Goal: Use online tool/utility: Utilize a website feature to perform a specific function

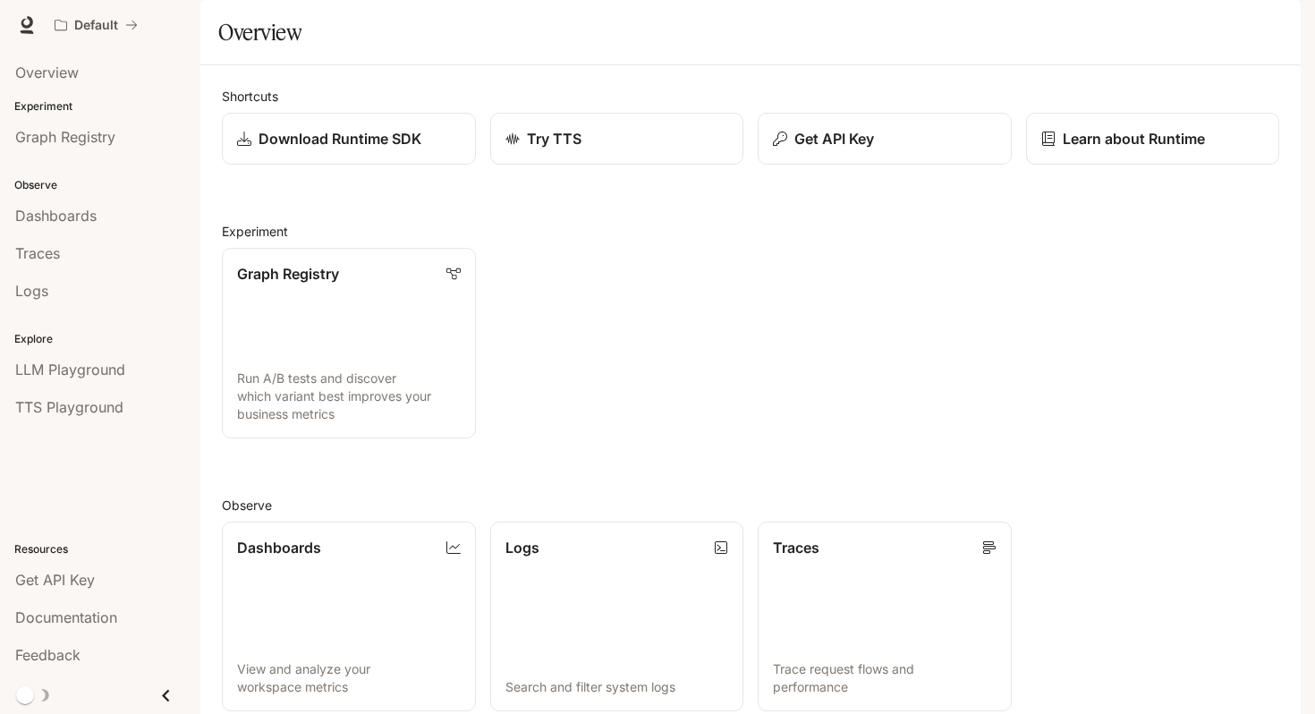
scroll to position [356, 0]
click at [109, 579] on div "Get API Key" at bounding box center [100, 579] width 170 height 21
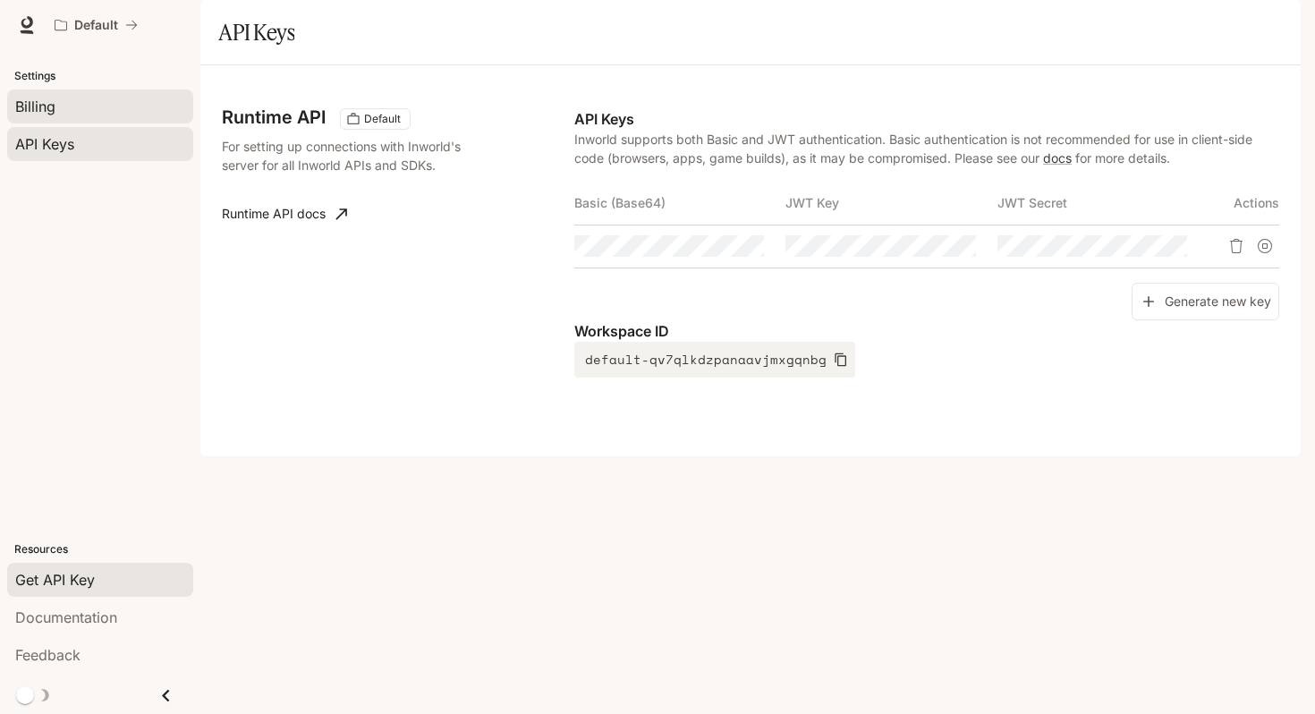
click at [120, 113] on div "Billing" at bounding box center [100, 106] width 170 height 21
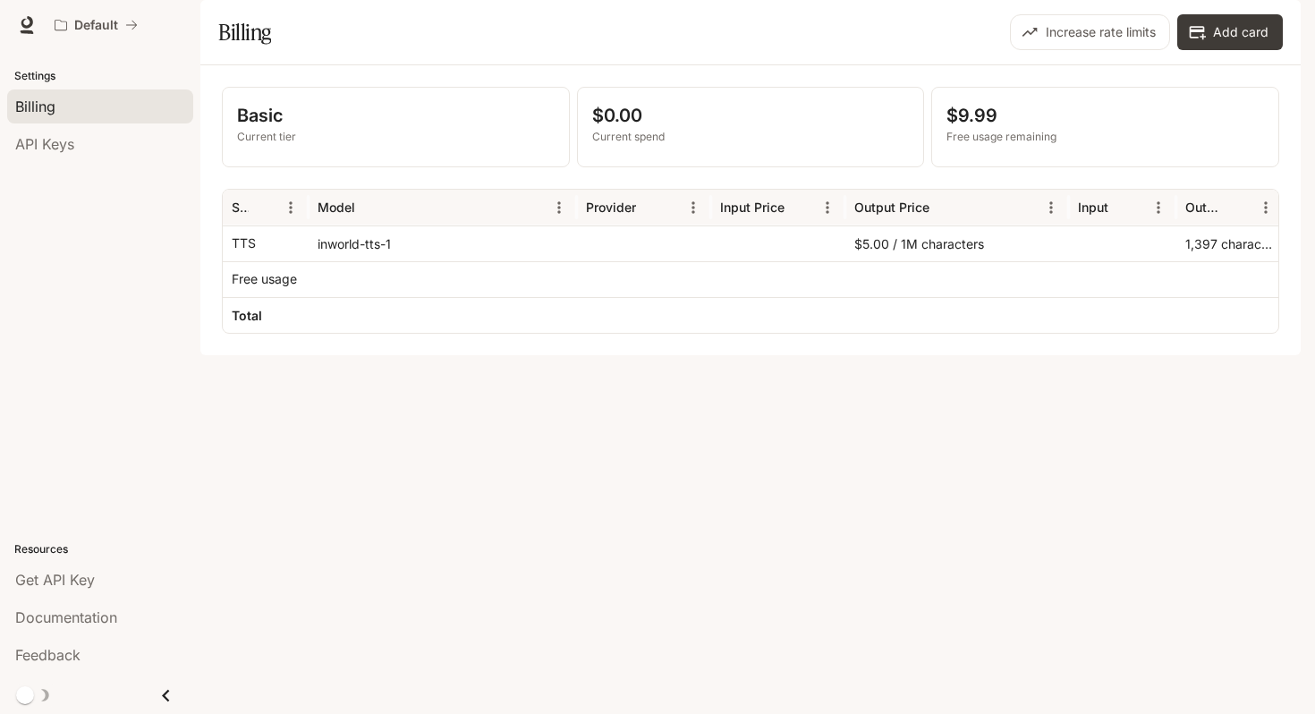
click at [327, 261] on div "inworld-tts-1" at bounding box center [443, 243] width 268 height 36
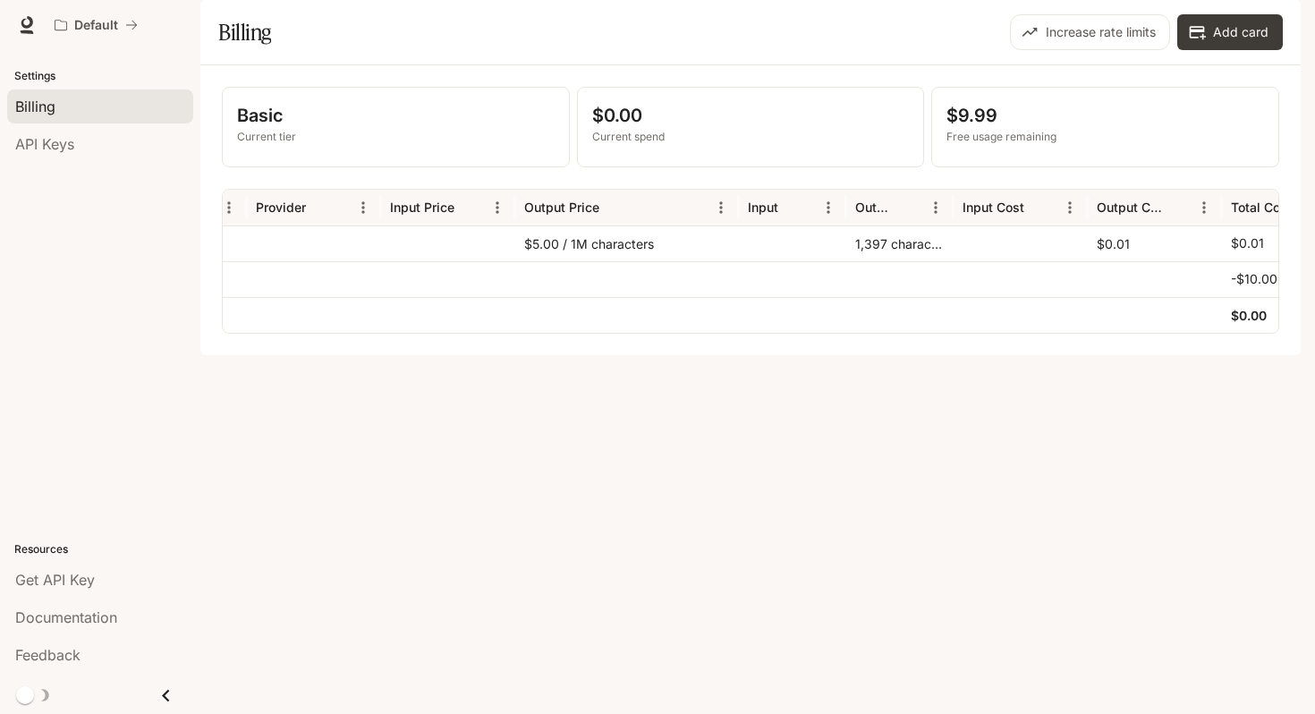
scroll to position [0, 408]
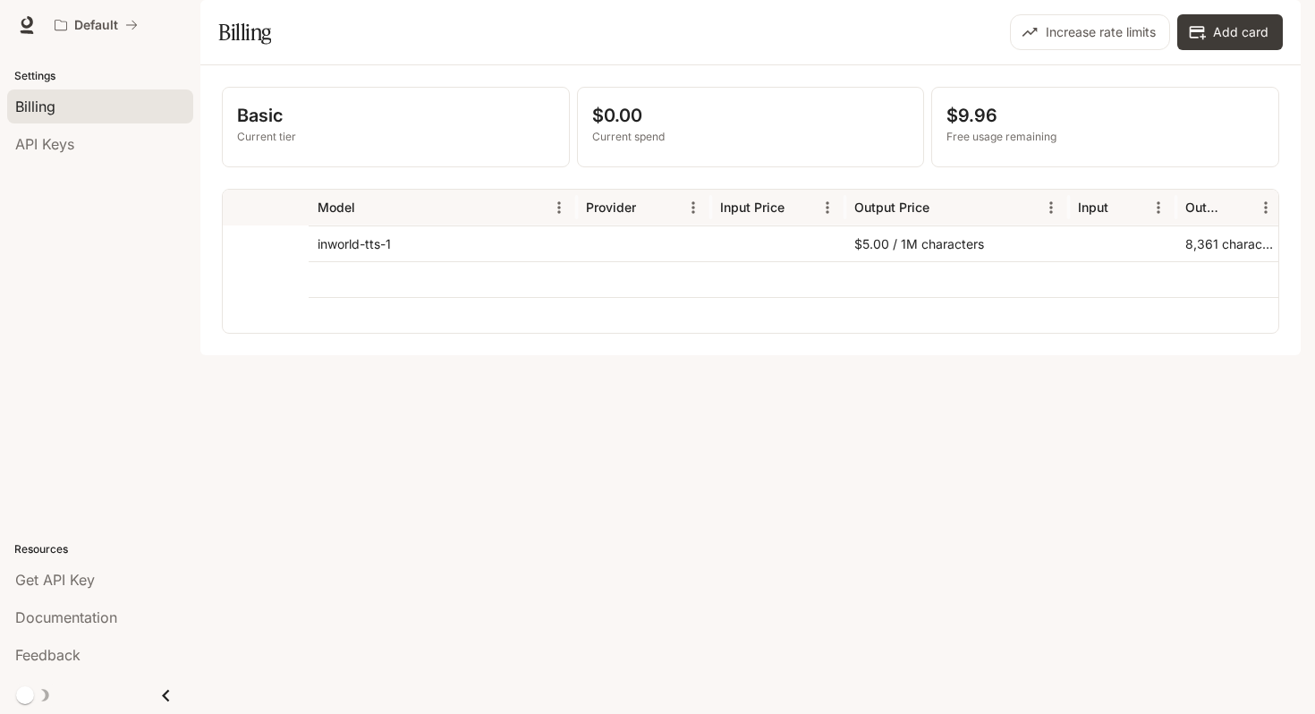
scroll to position [0, 408]
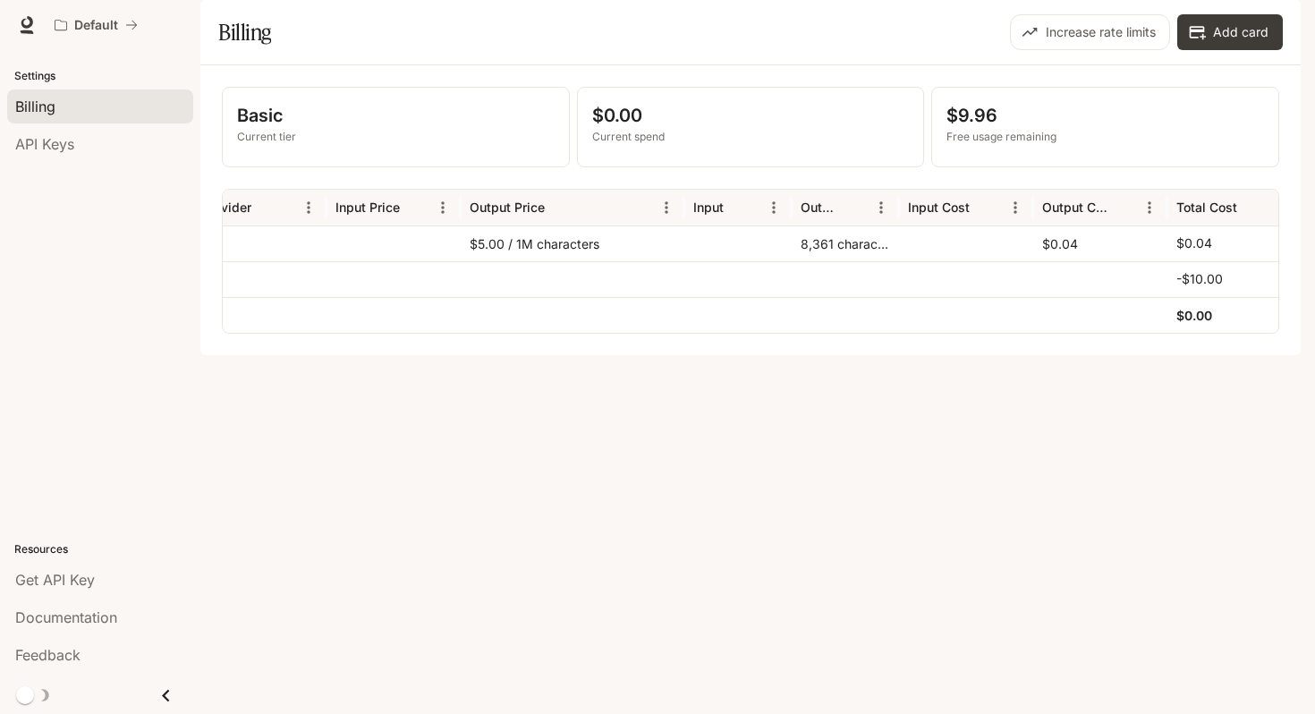
scroll to position [0, 408]
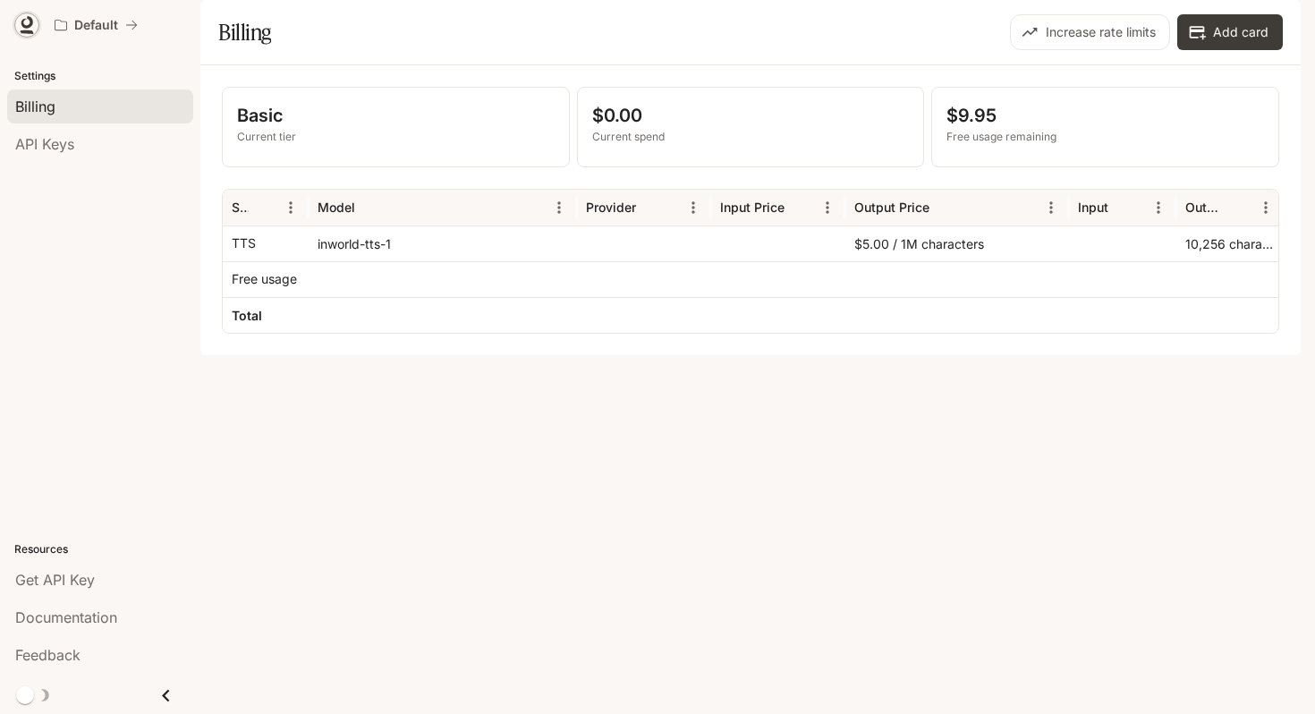
click at [32, 30] on icon at bounding box center [27, 25] width 18 height 18
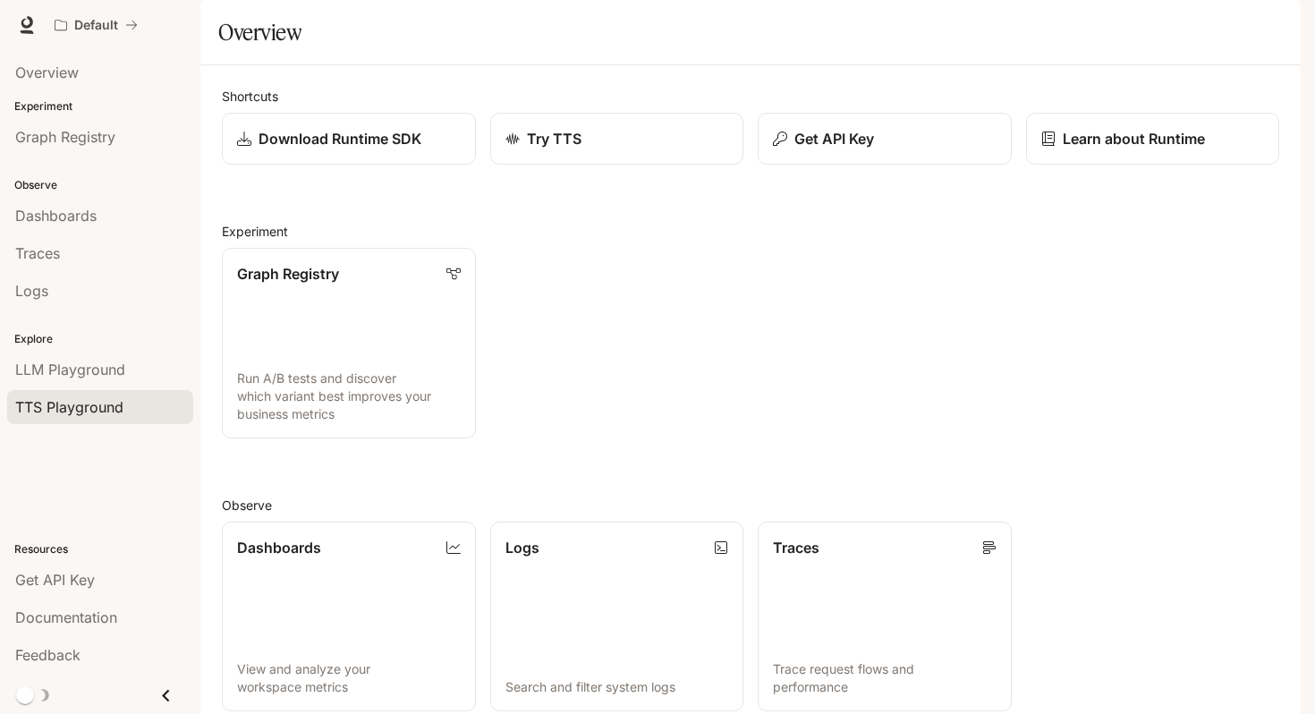
click at [110, 403] on span "TTS Playground" at bounding box center [69, 406] width 108 height 21
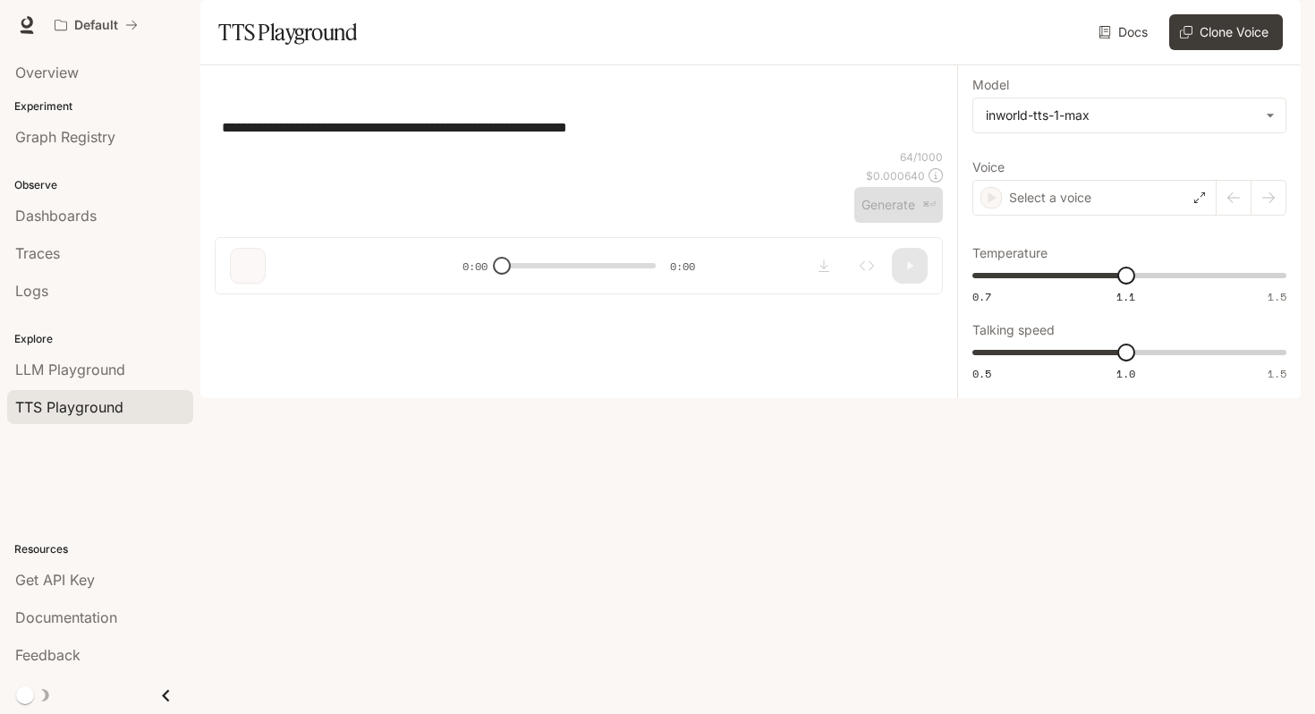
type input "**********"
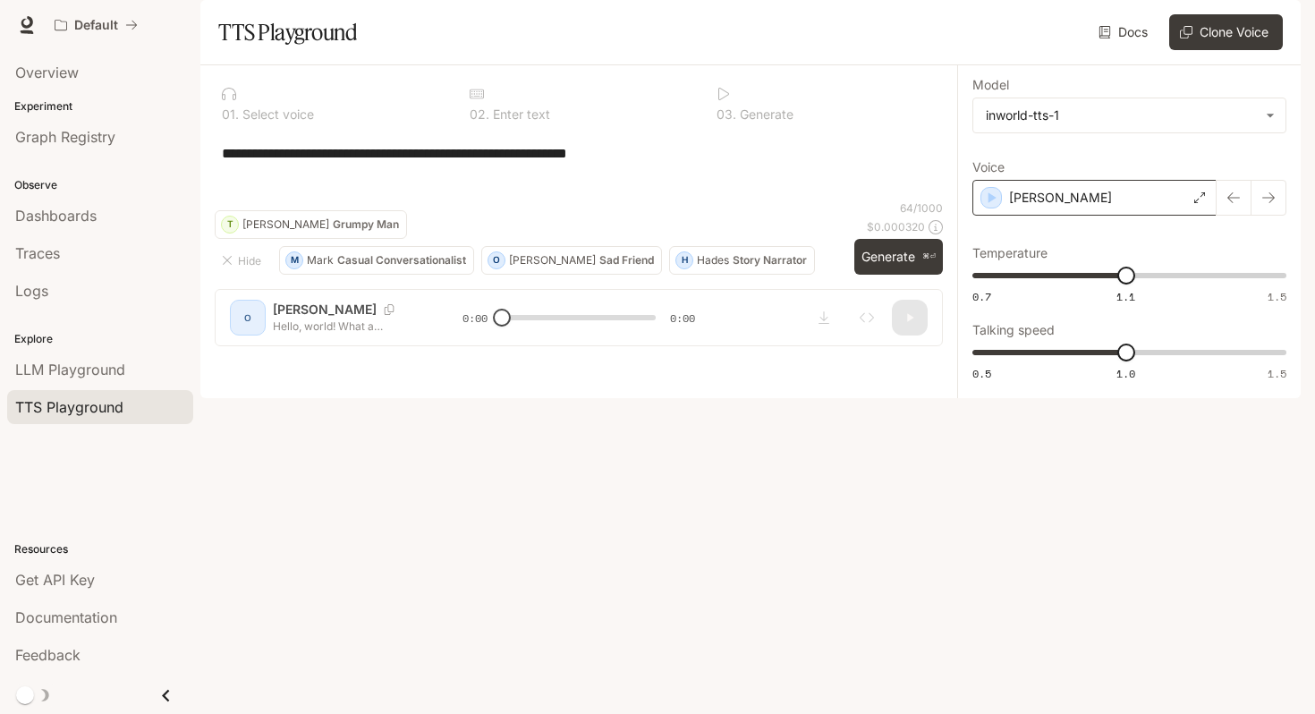
click at [1103, 216] on div "Olivia" at bounding box center [1095, 198] width 244 height 36
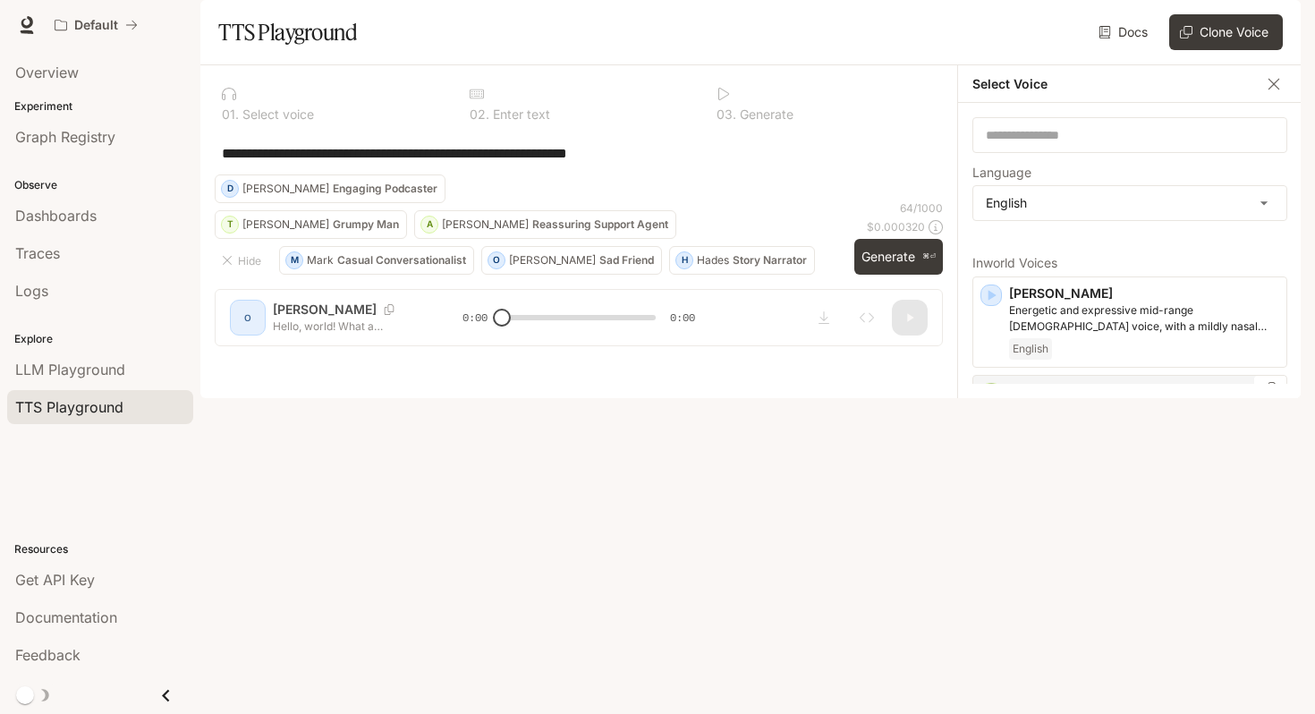
click at [992, 399] on icon "button" at bounding box center [993, 393] width 8 height 11
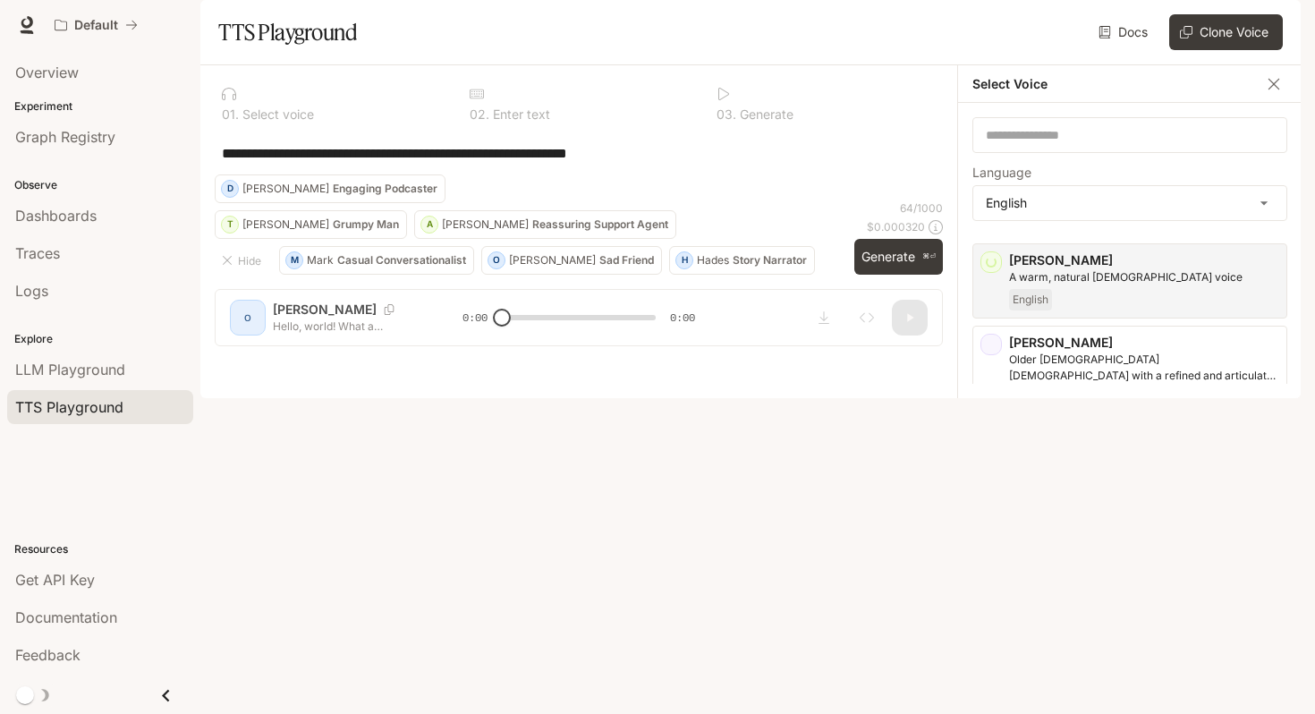
scroll to position [140, 0]
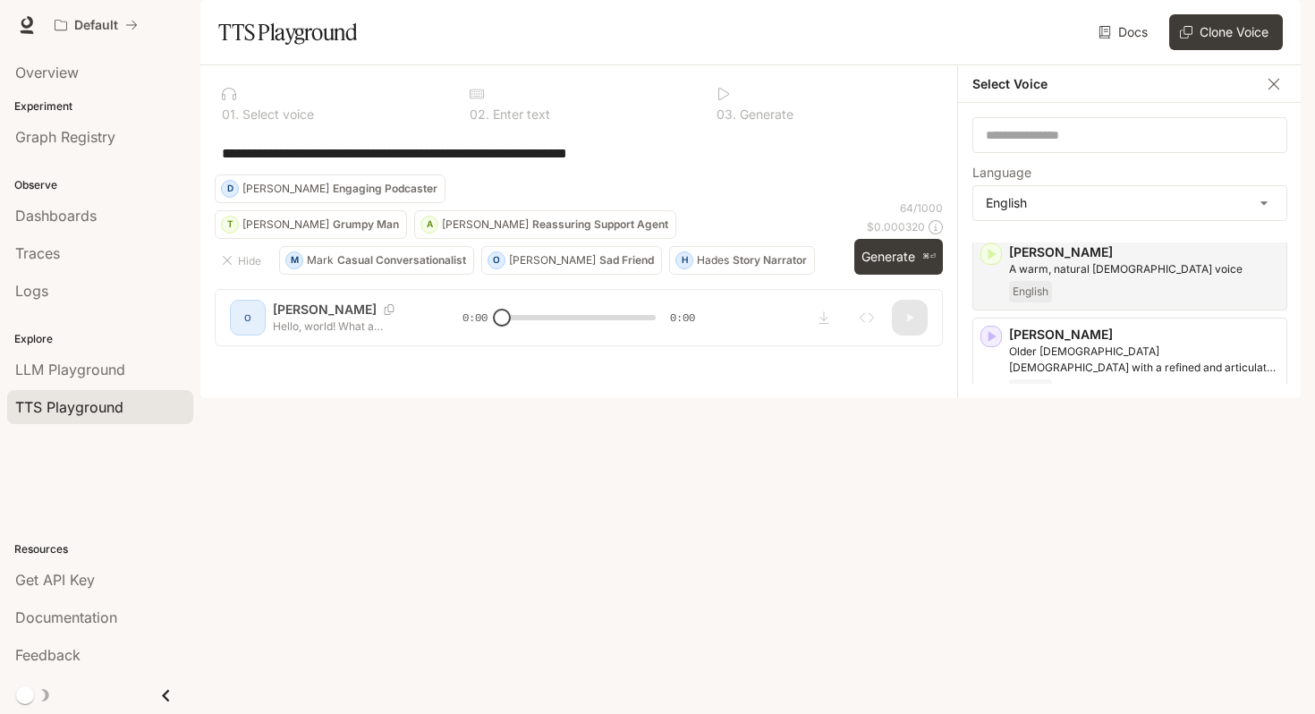
click at [992, 440] on icon "button" at bounding box center [993, 435] width 8 height 11
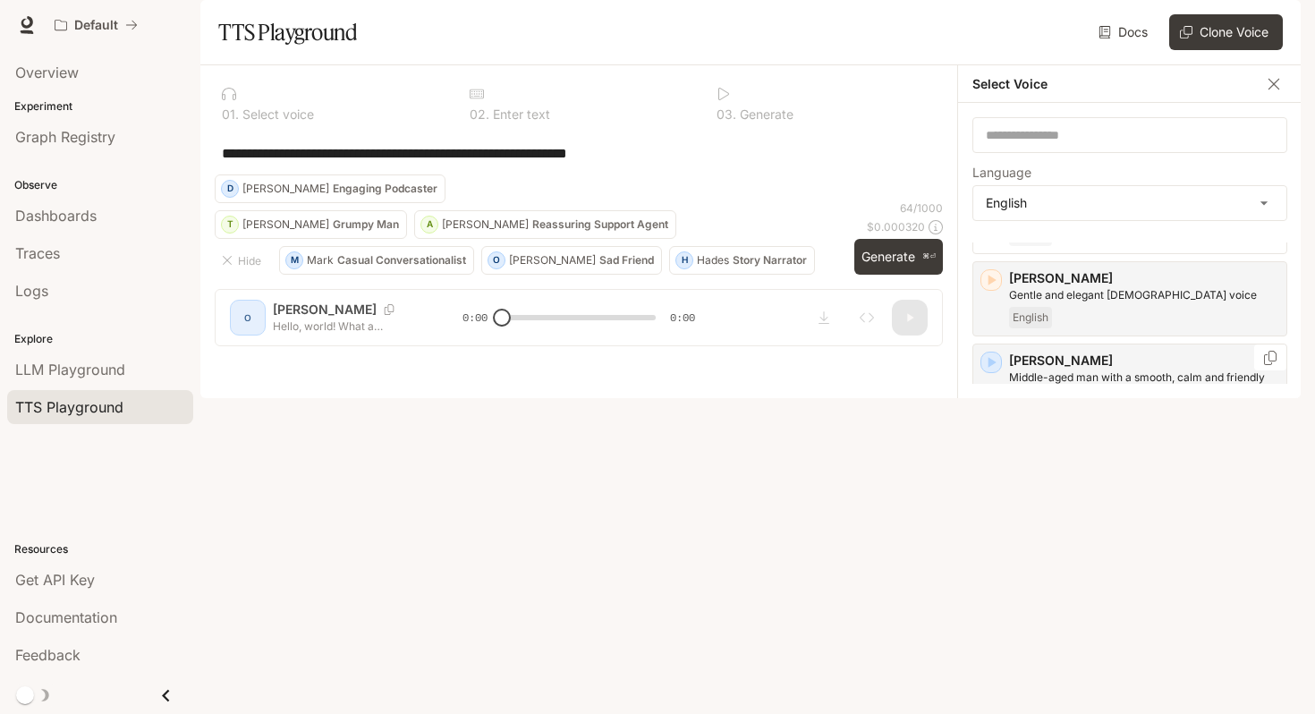
scroll to position [337, 0]
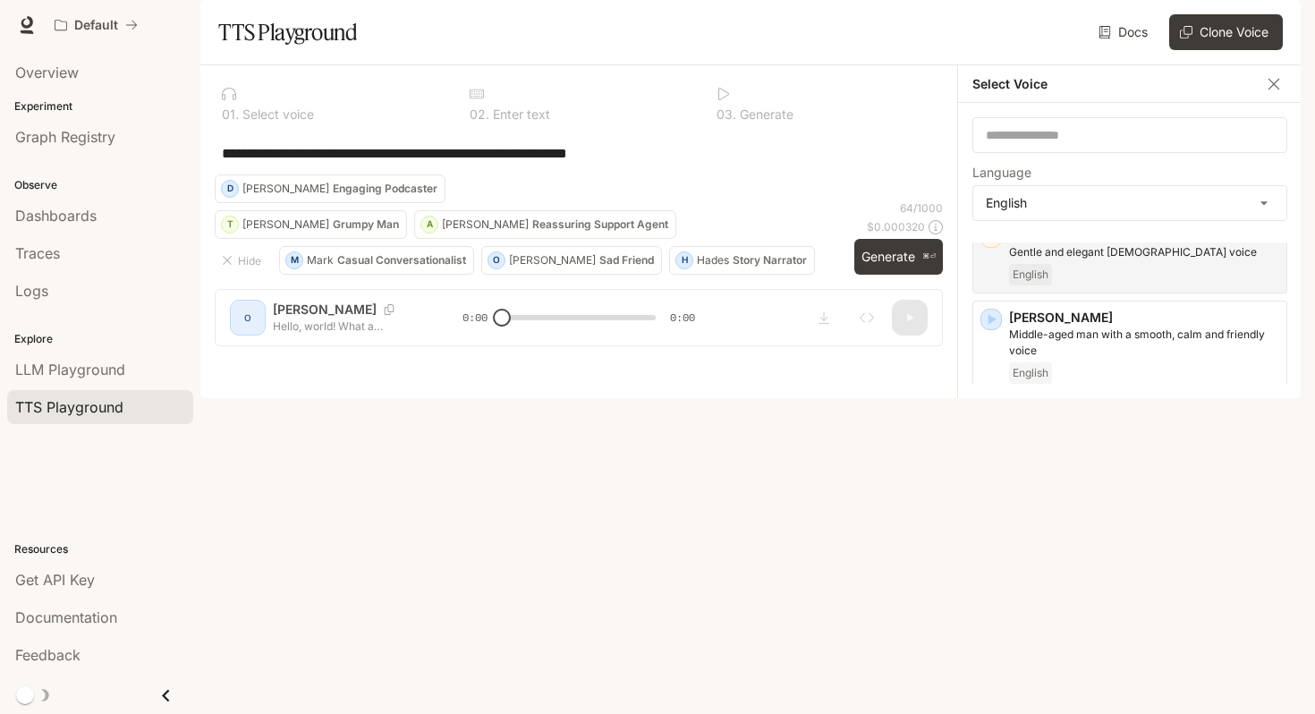
click at [995, 427] on icon "button" at bounding box center [991, 418] width 18 height 18
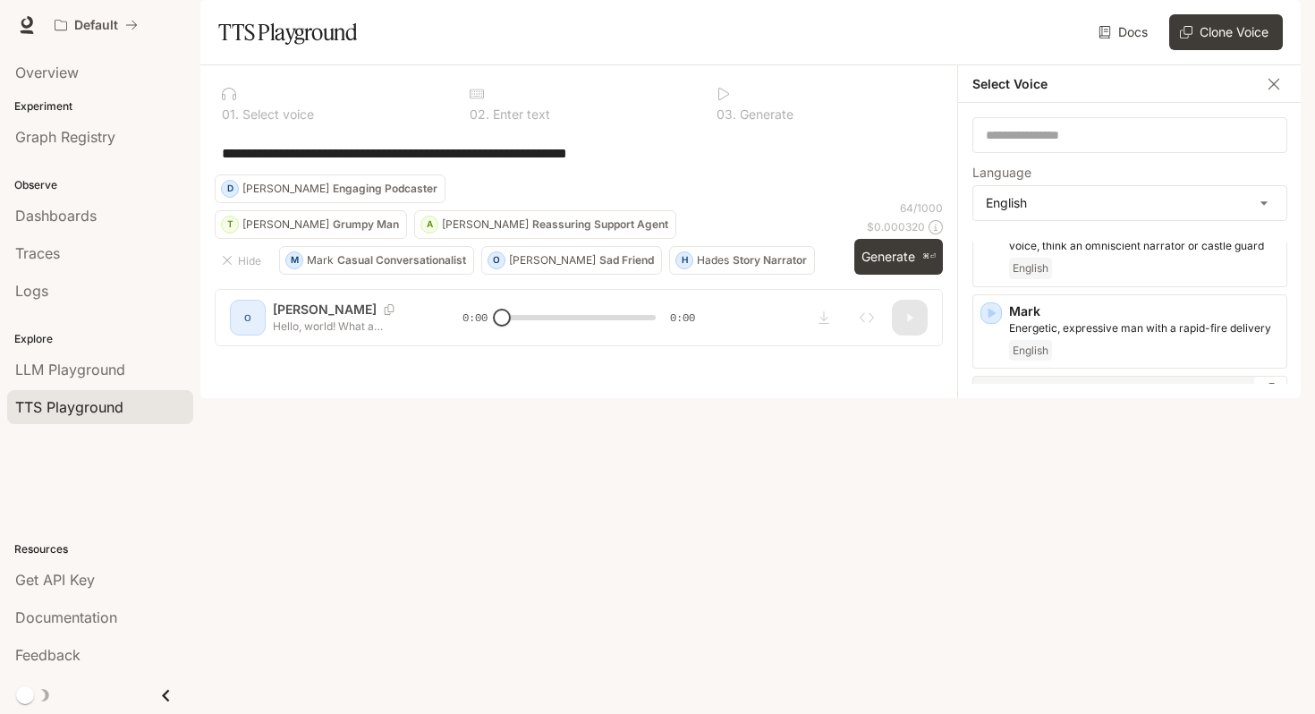
click at [993, 404] on icon "button" at bounding box center [991, 395] width 18 height 18
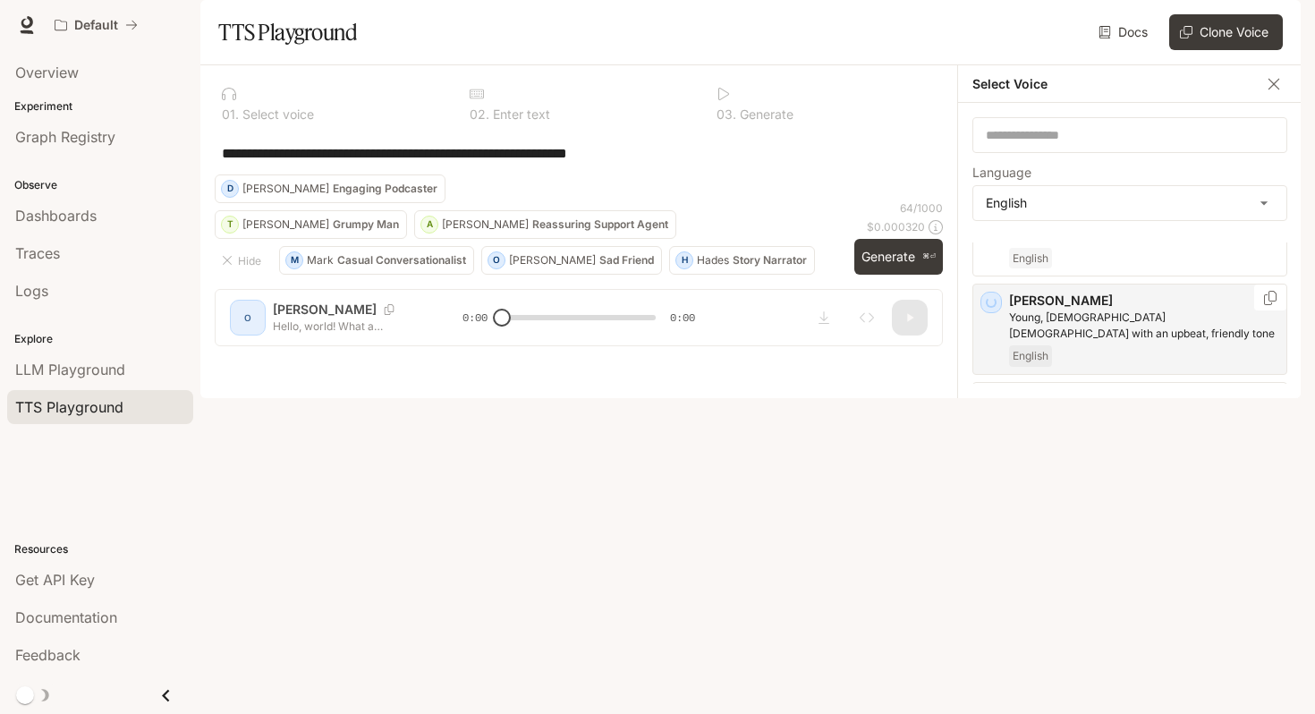
scroll to position [863, 0]
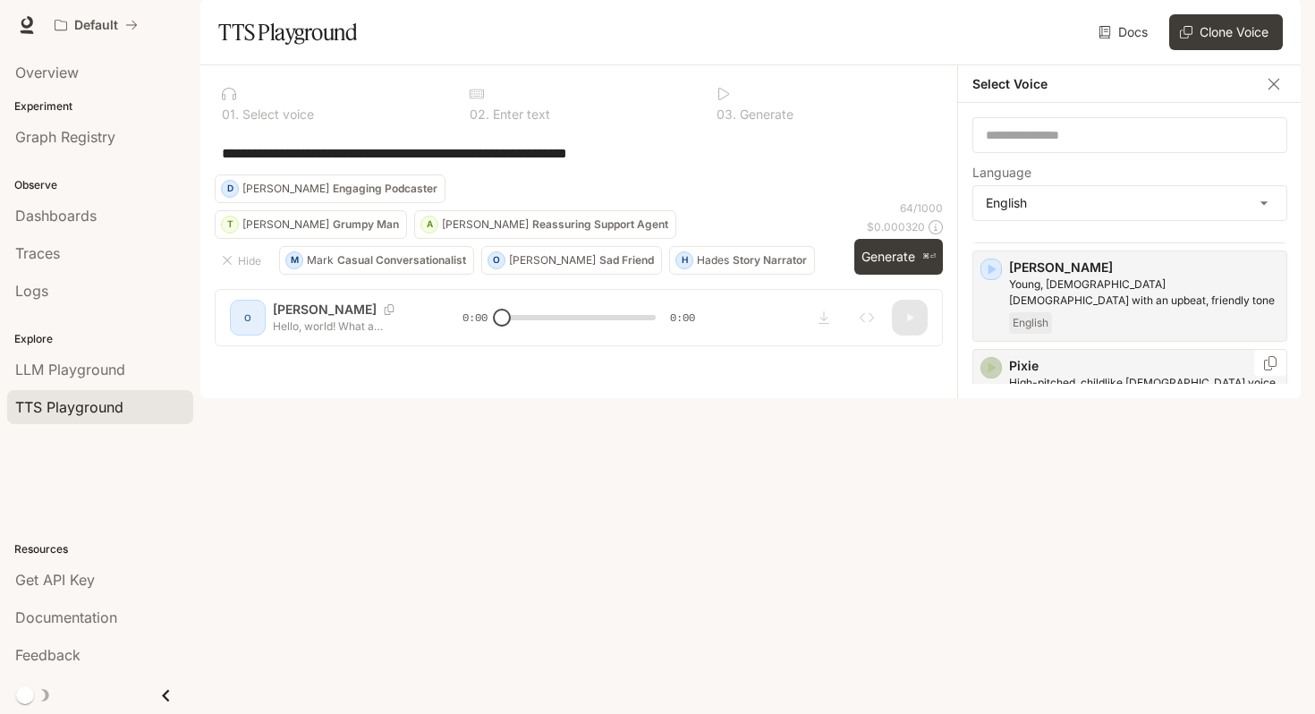
click at [991, 377] on icon "button" at bounding box center [991, 368] width 18 height 18
click at [992, 391] on div "Pixie High-pitched, childlike female voice with a squeaky quality - great for a…" at bounding box center [1130, 394] width 315 height 91
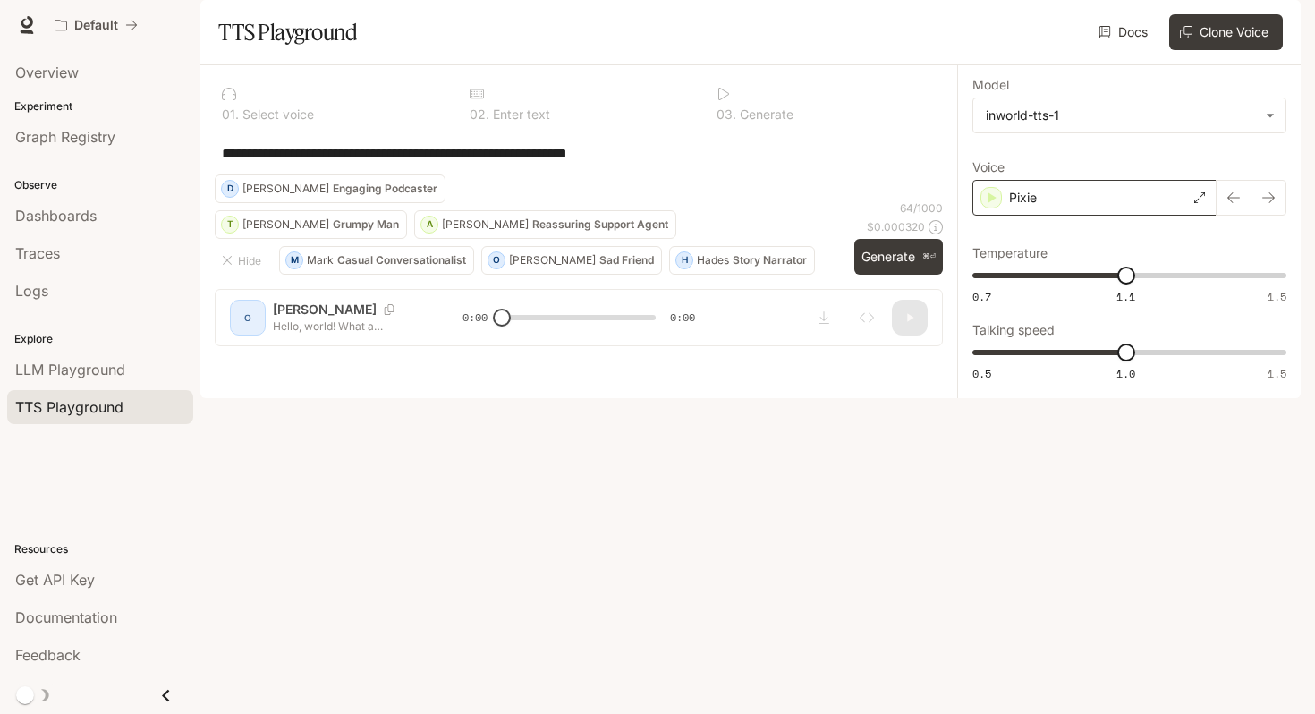
click at [1058, 216] on div "Pixie" at bounding box center [1095, 198] width 244 height 36
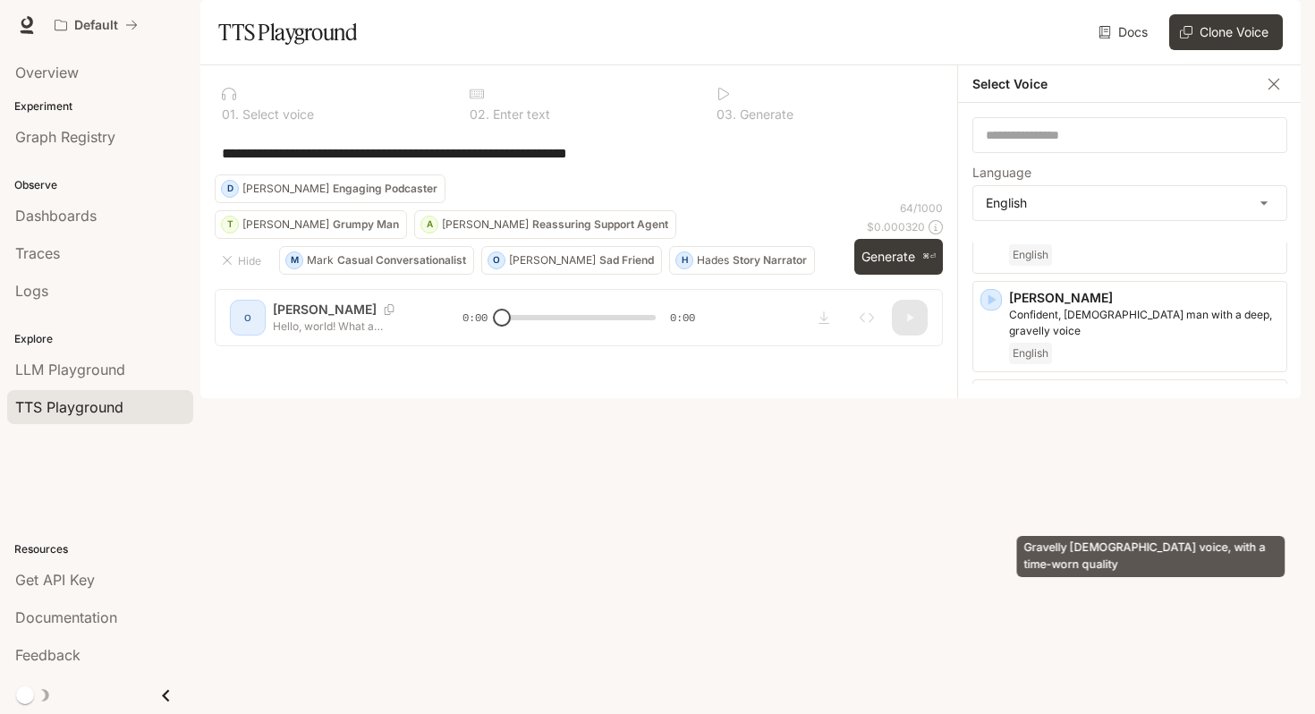
scroll to position [1064, 0]
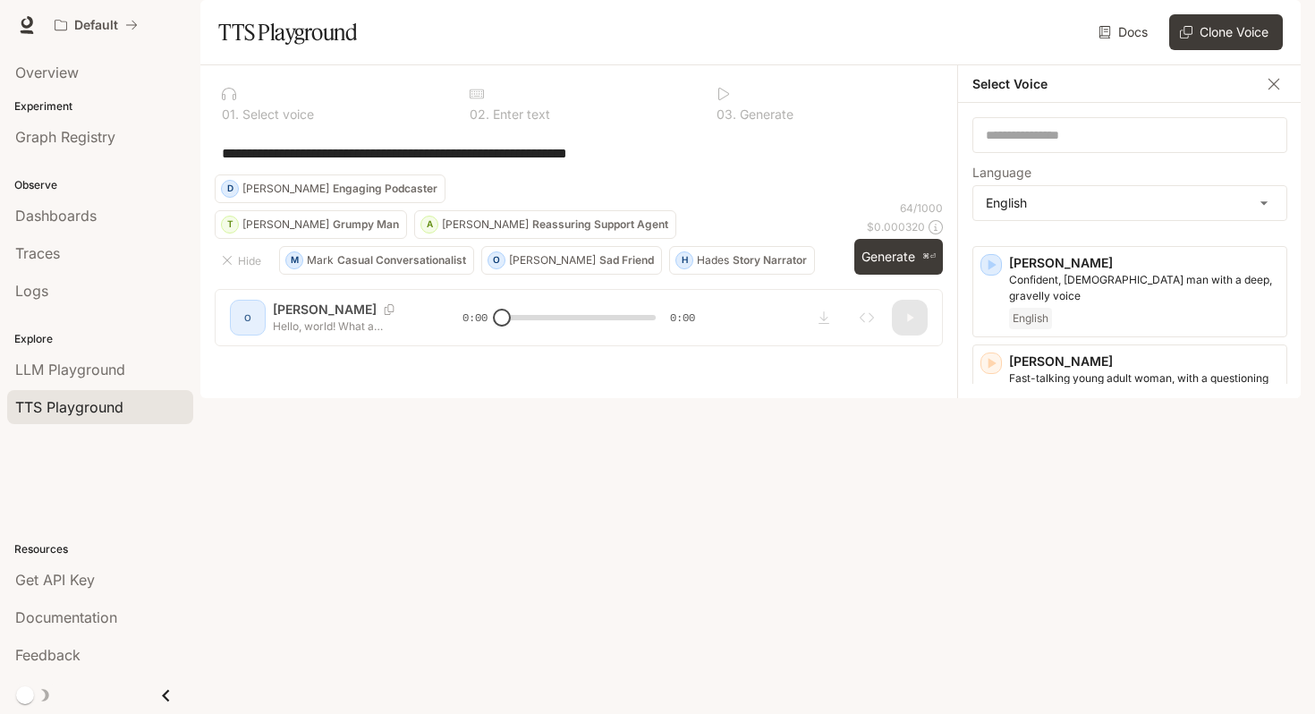
click at [994, 650] on icon "button" at bounding box center [991, 659] width 18 height 18
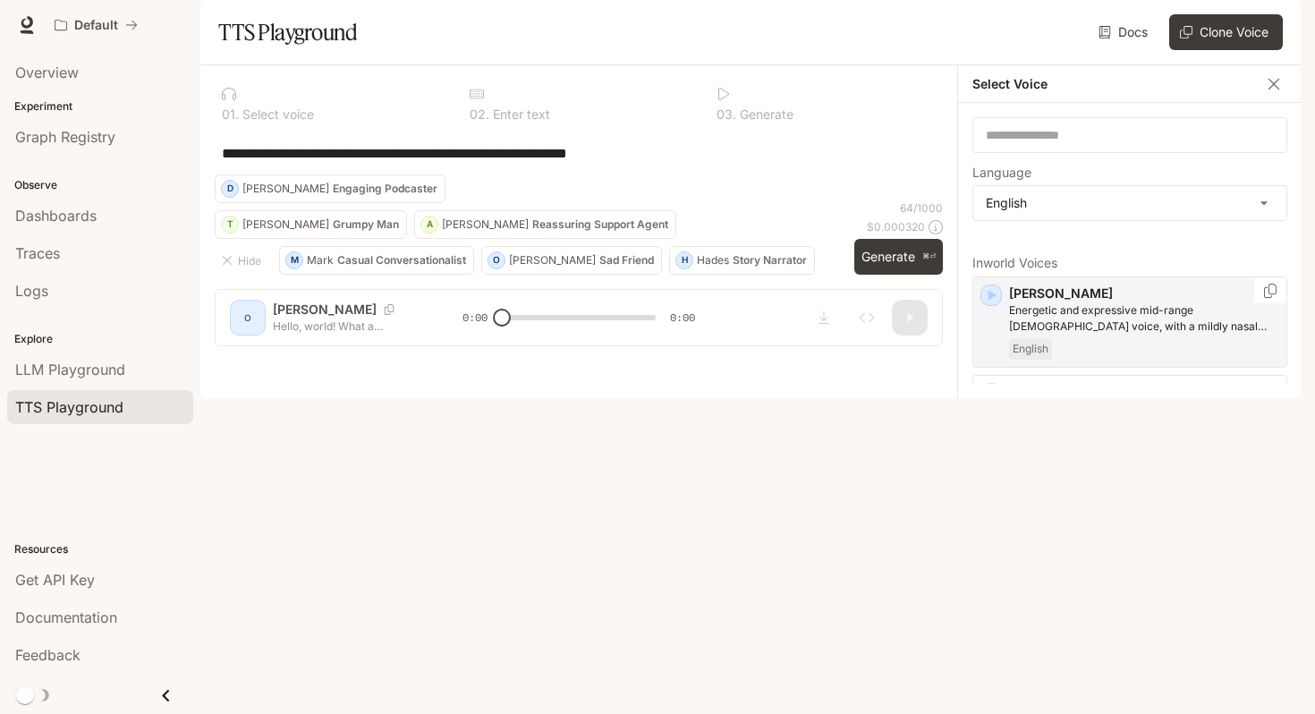
click at [987, 304] on icon "button" at bounding box center [991, 295] width 18 height 18
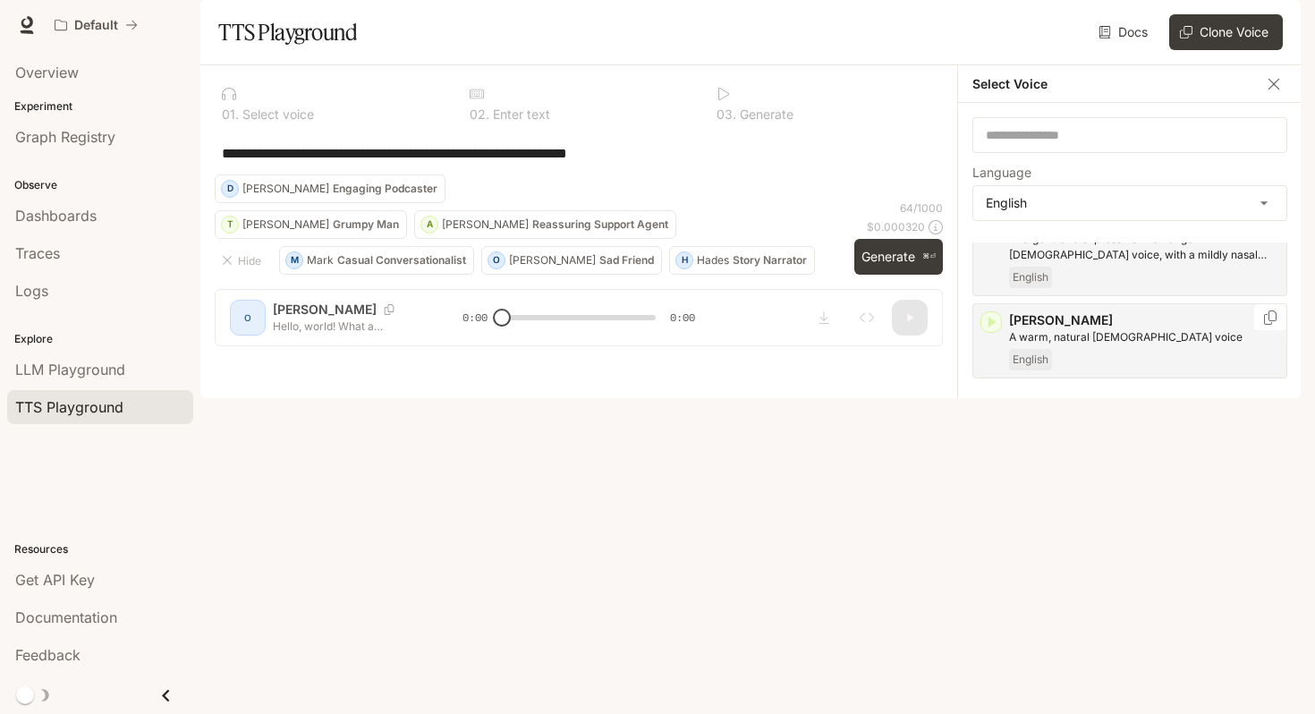
scroll to position [79, 0]
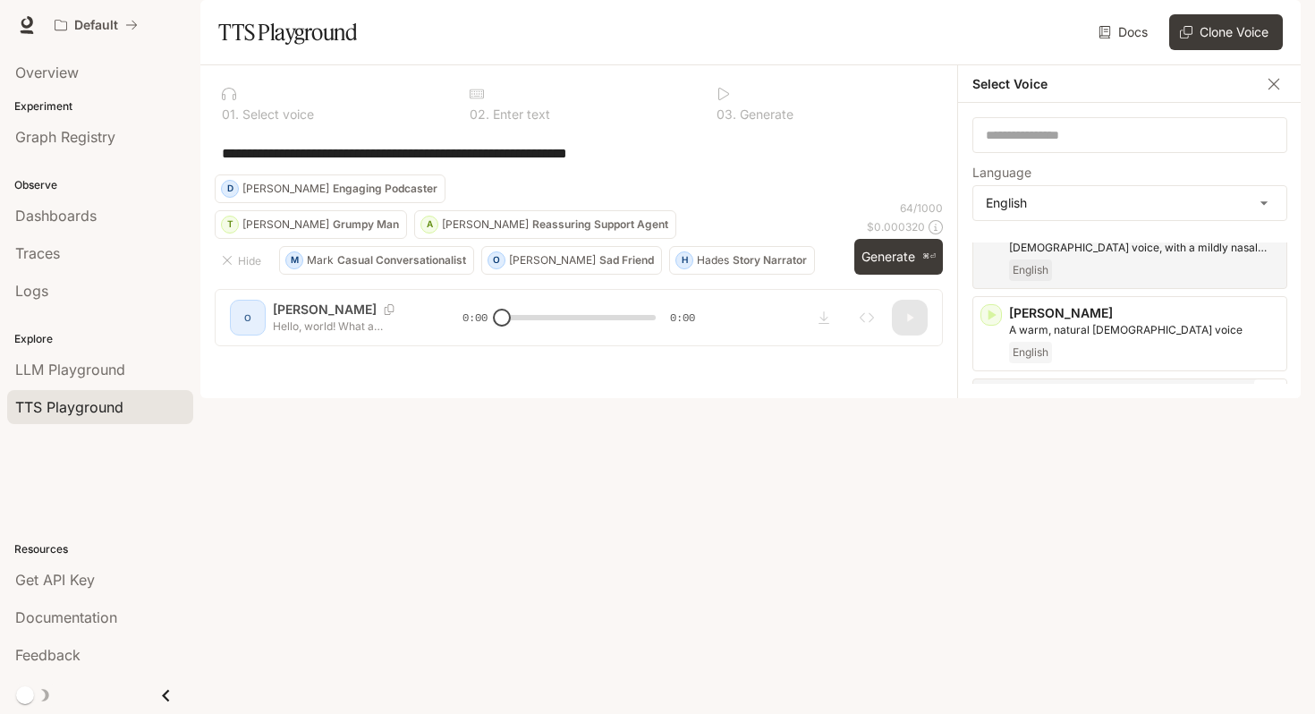
click at [991, 403] on icon "button" at bounding box center [993, 397] width 8 height 11
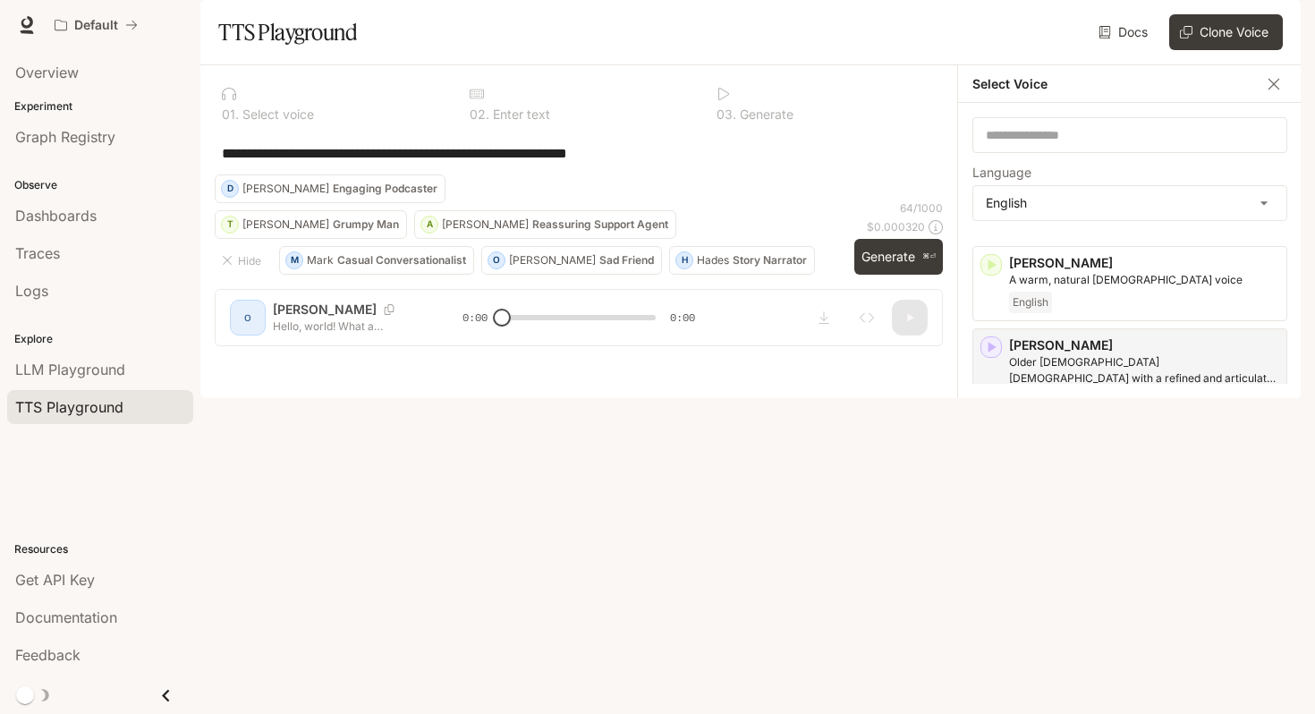
scroll to position [203, 0]
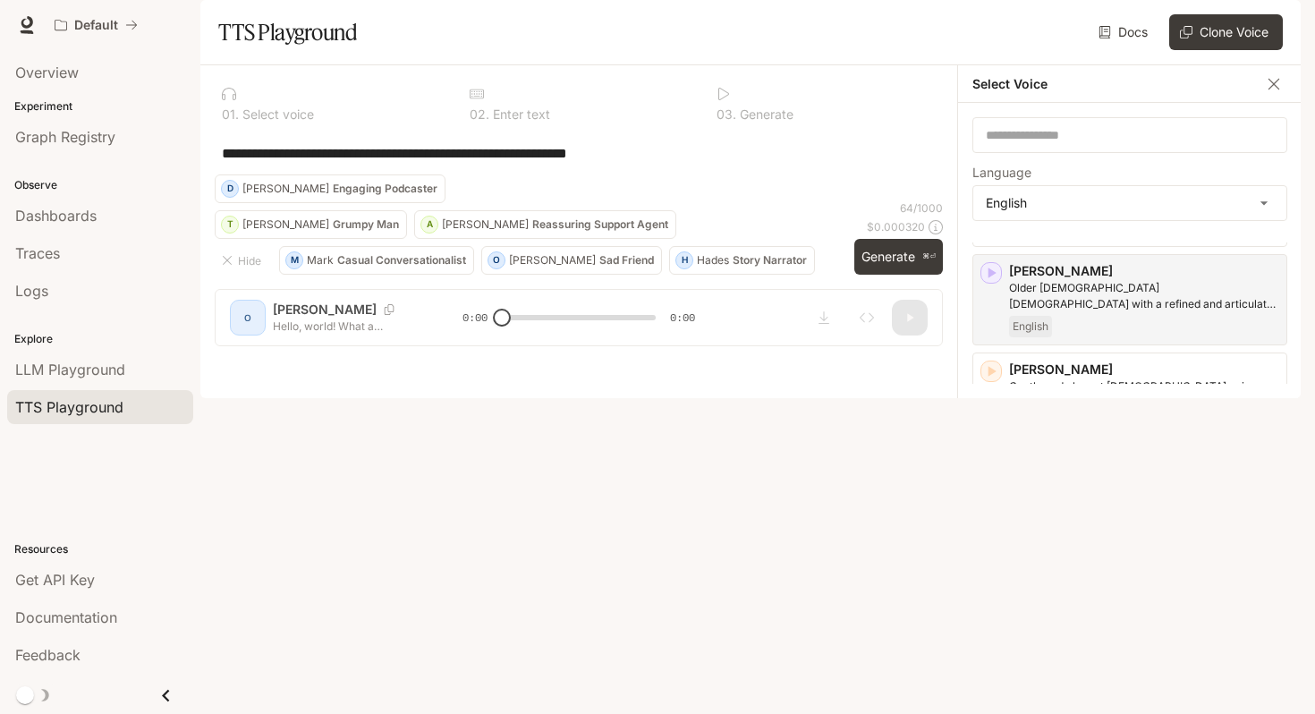
click at [991, 459] on icon "button" at bounding box center [993, 453] width 8 height 11
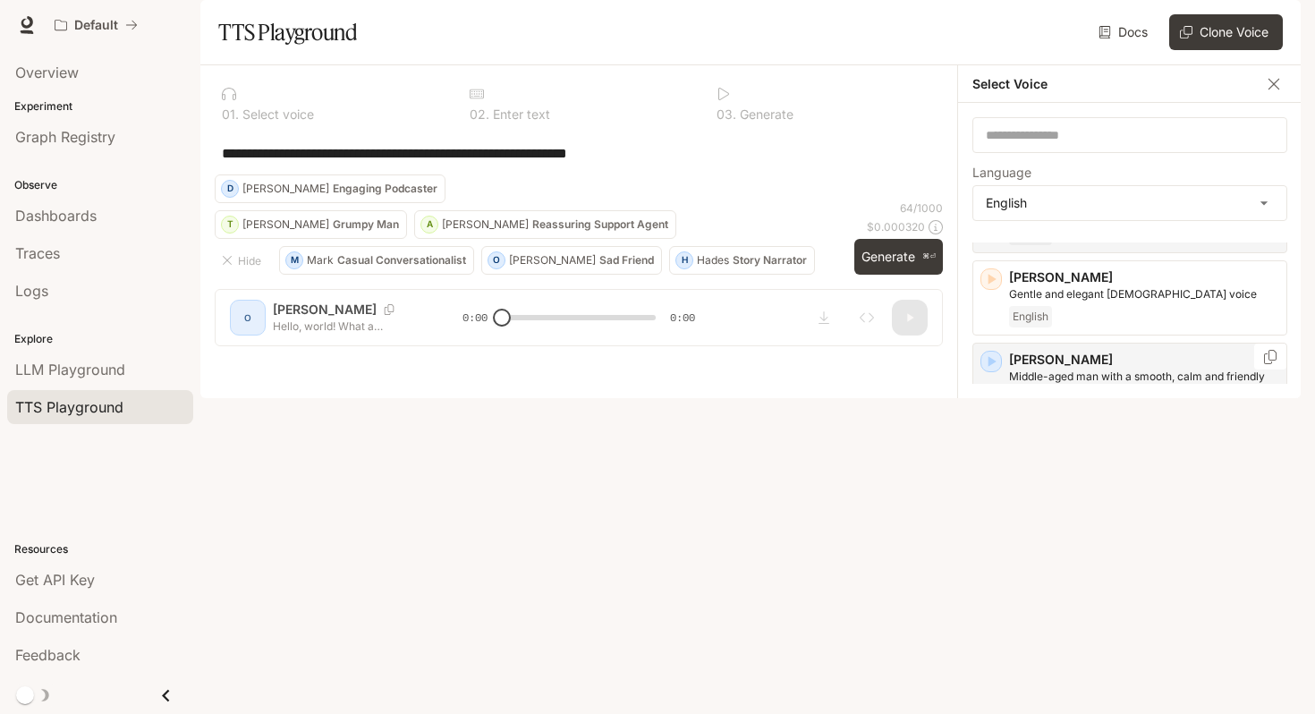
scroll to position [302, 0]
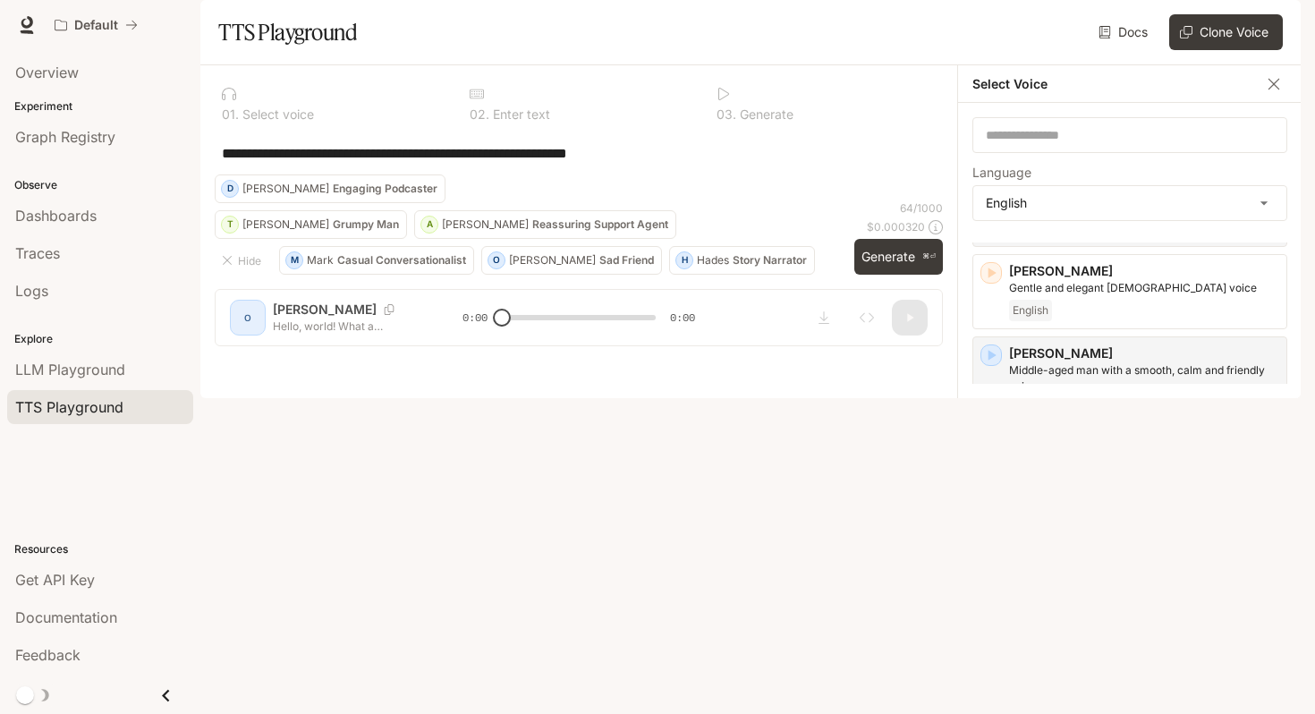
click at [991, 459] on icon "button" at bounding box center [993, 453] width 8 height 11
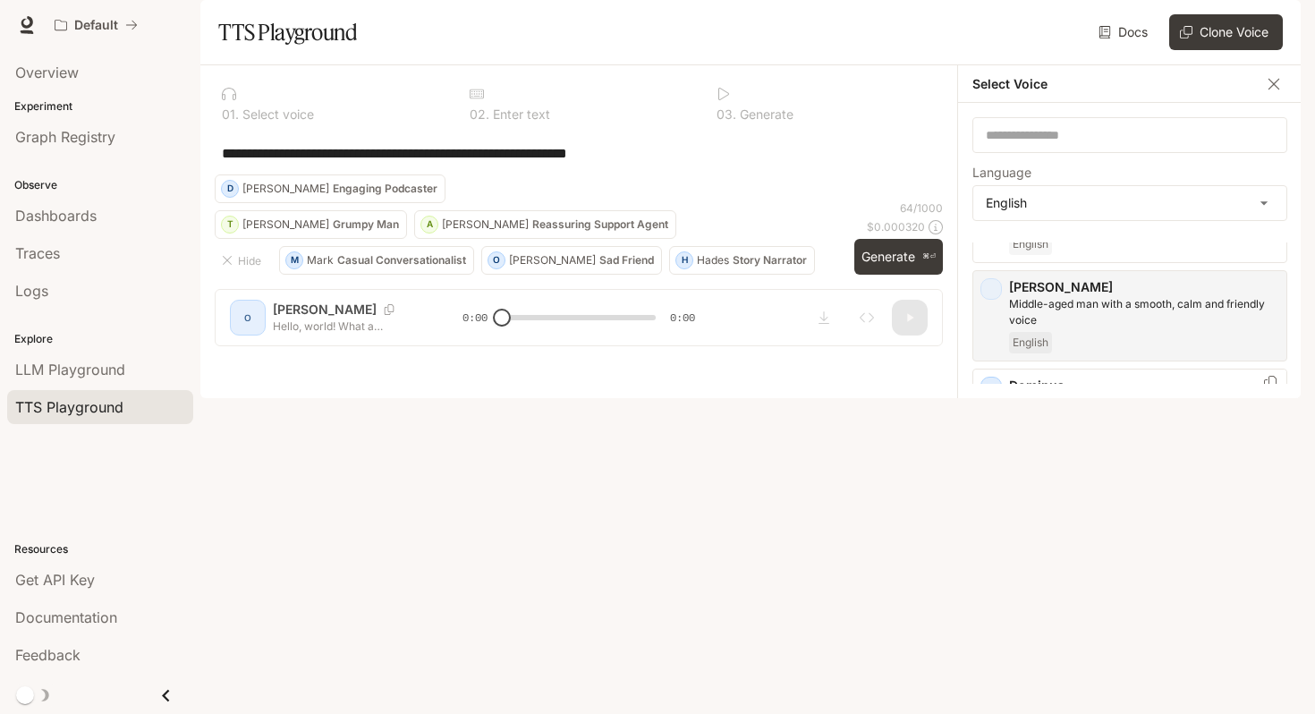
scroll to position [414, 0]
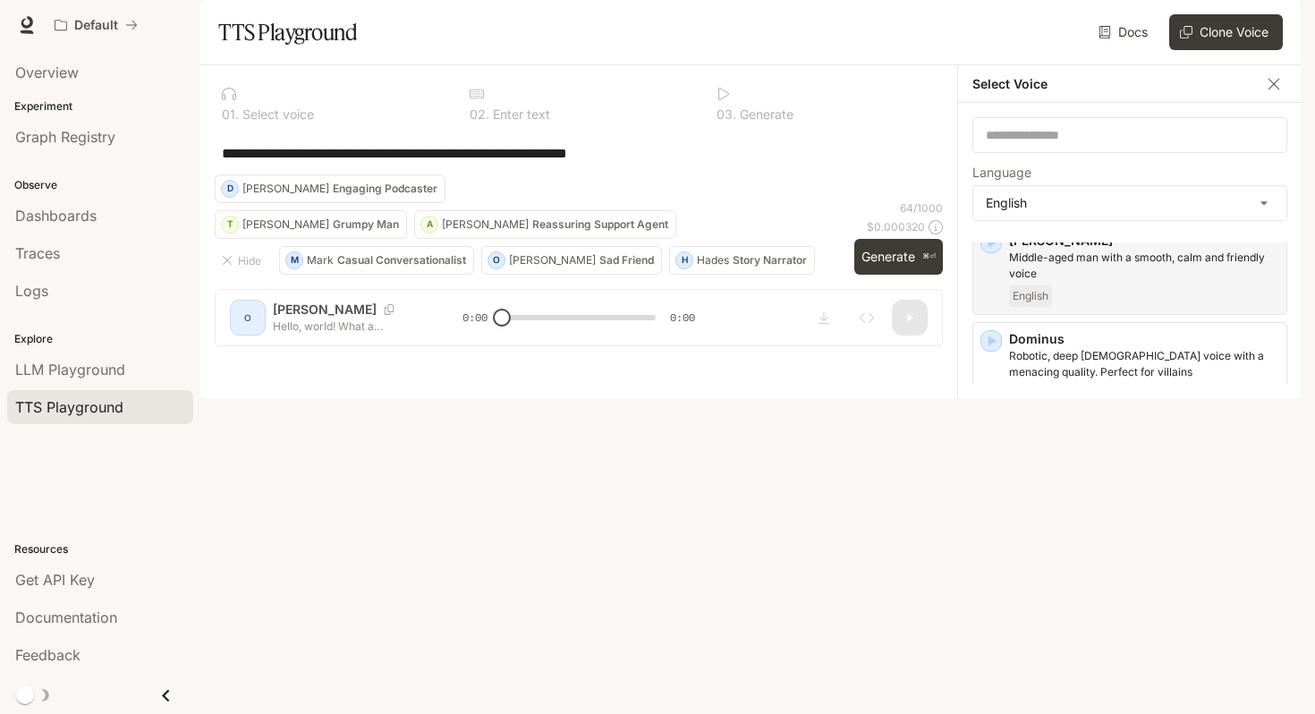
click at [996, 448] on icon "button" at bounding box center [991, 439] width 18 height 18
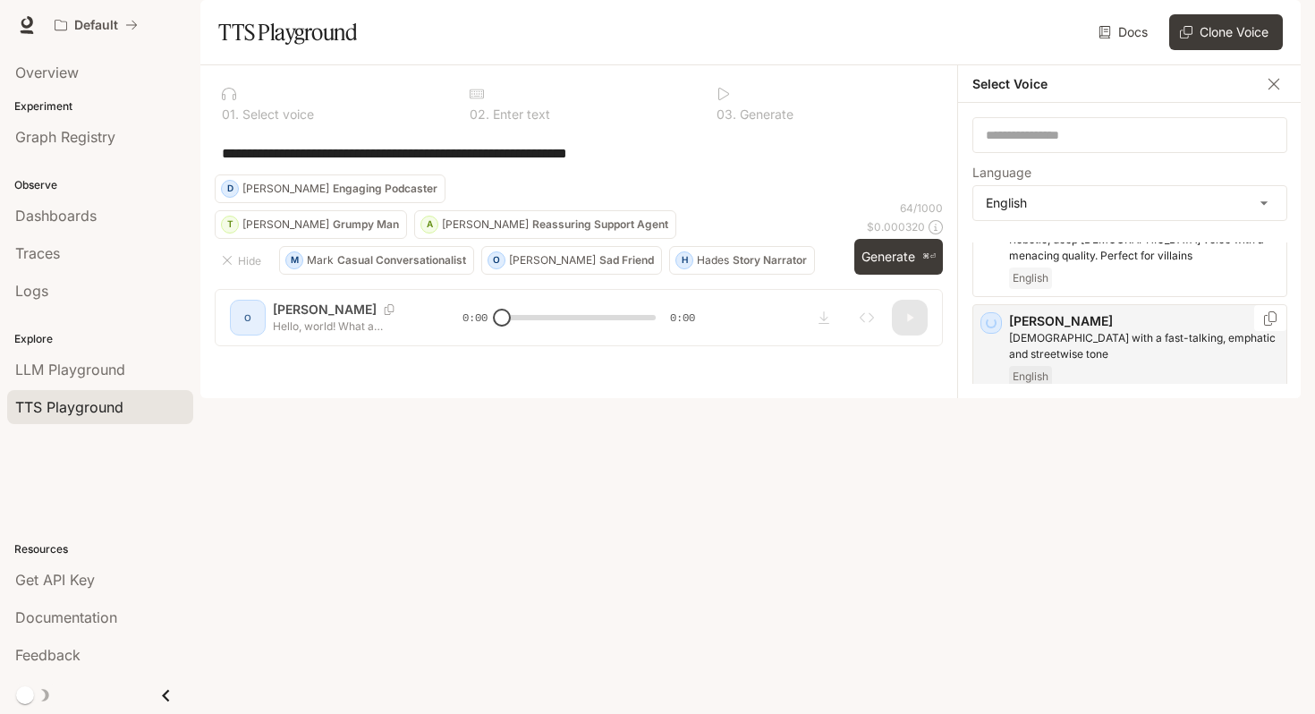
scroll to position [532, 0]
click at [995, 430] on icon "button" at bounding box center [991, 421] width 18 height 18
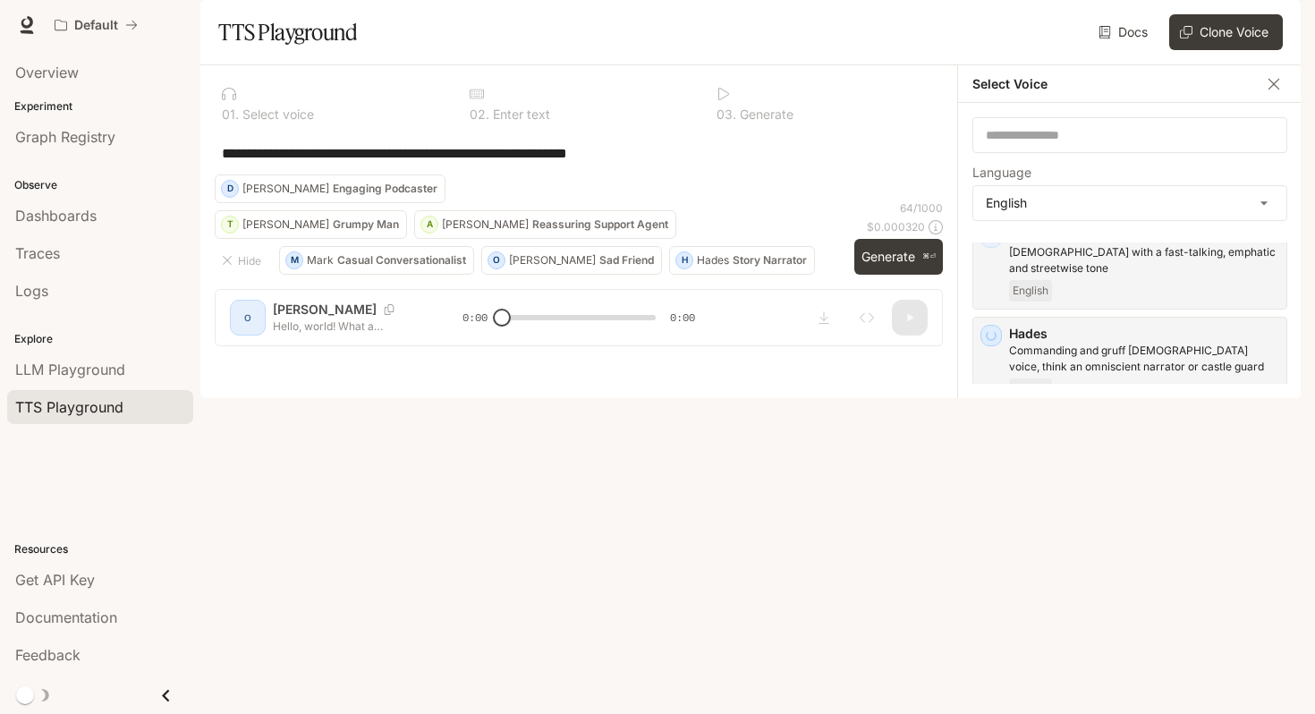
scroll to position [624, 0]
click at [991, 465] on div "Mark Energetic, expressive man with a rapid-fire delivery English" at bounding box center [1130, 445] width 315 height 75
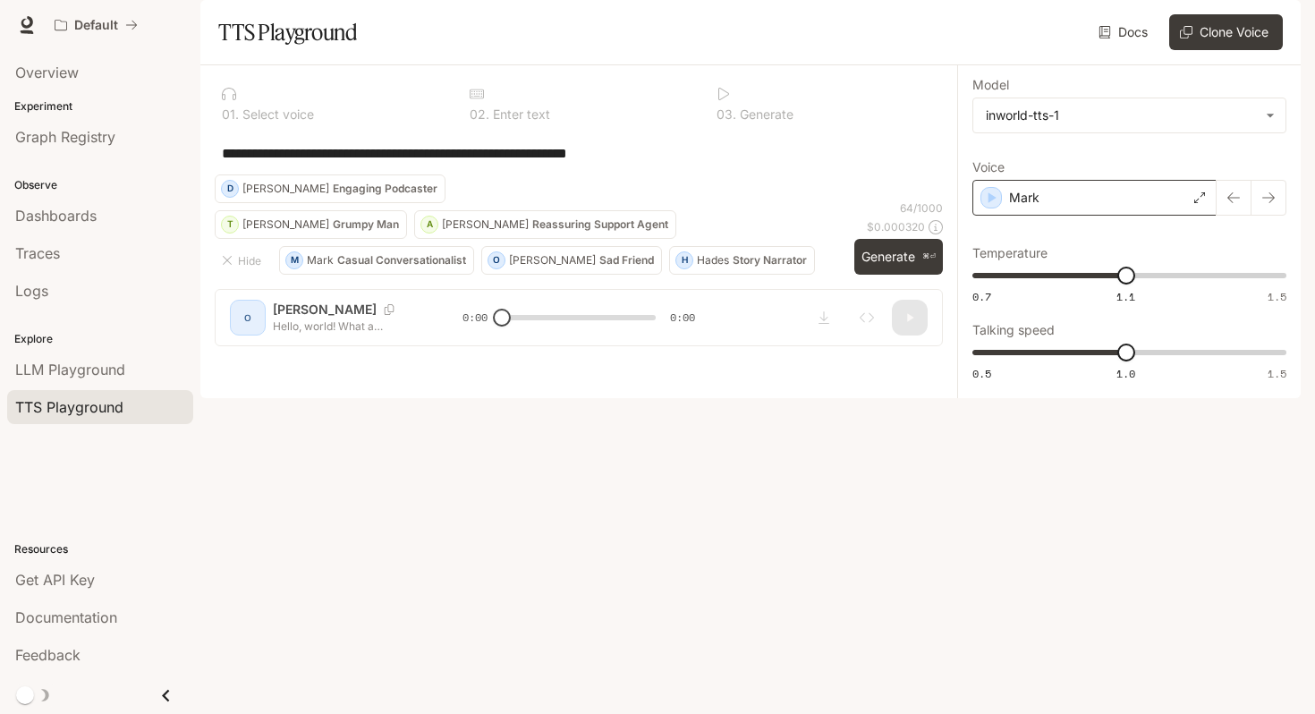
click at [1052, 216] on div "Mark" at bounding box center [1095, 198] width 244 height 36
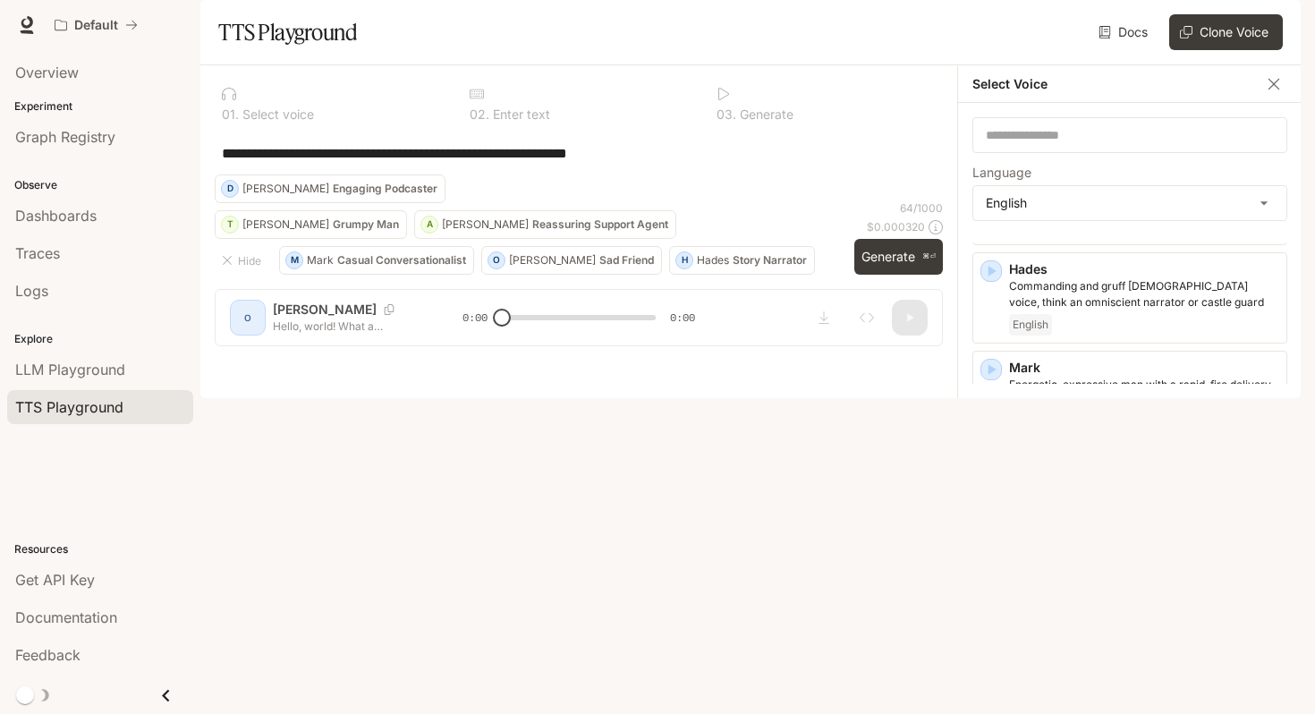
scroll to position [670, 0]
click at [992, 386] on icon "button" at bounding box center [993, 380] width 8 height 11
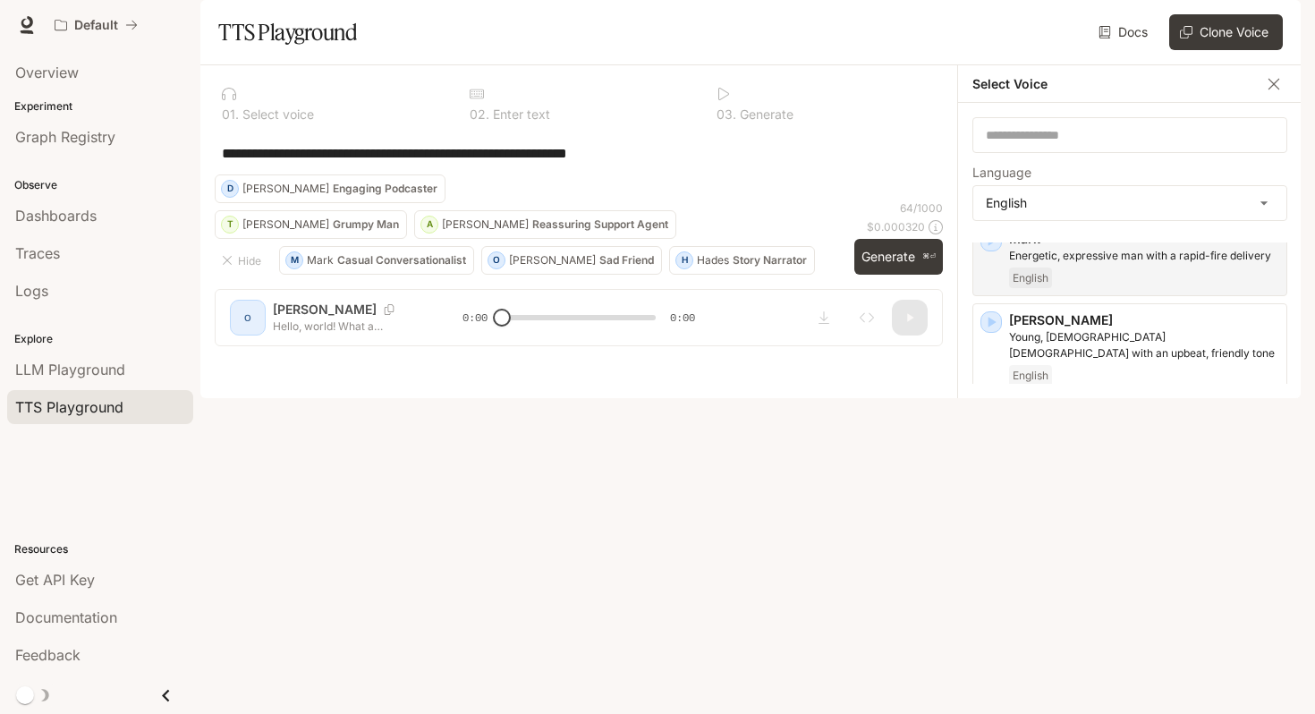
scroll to position [886, 0]
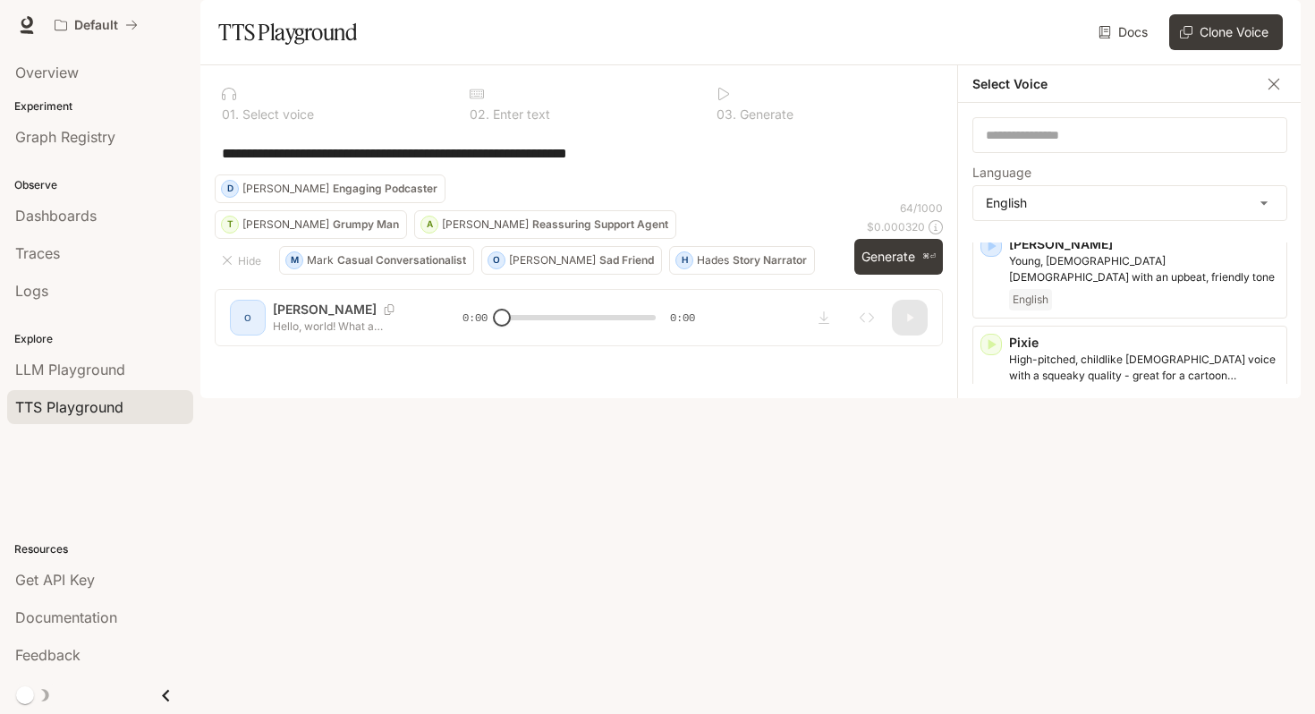
click at [994, 452] on icon "button" at bounding box center [991, 443] width 18 height 18
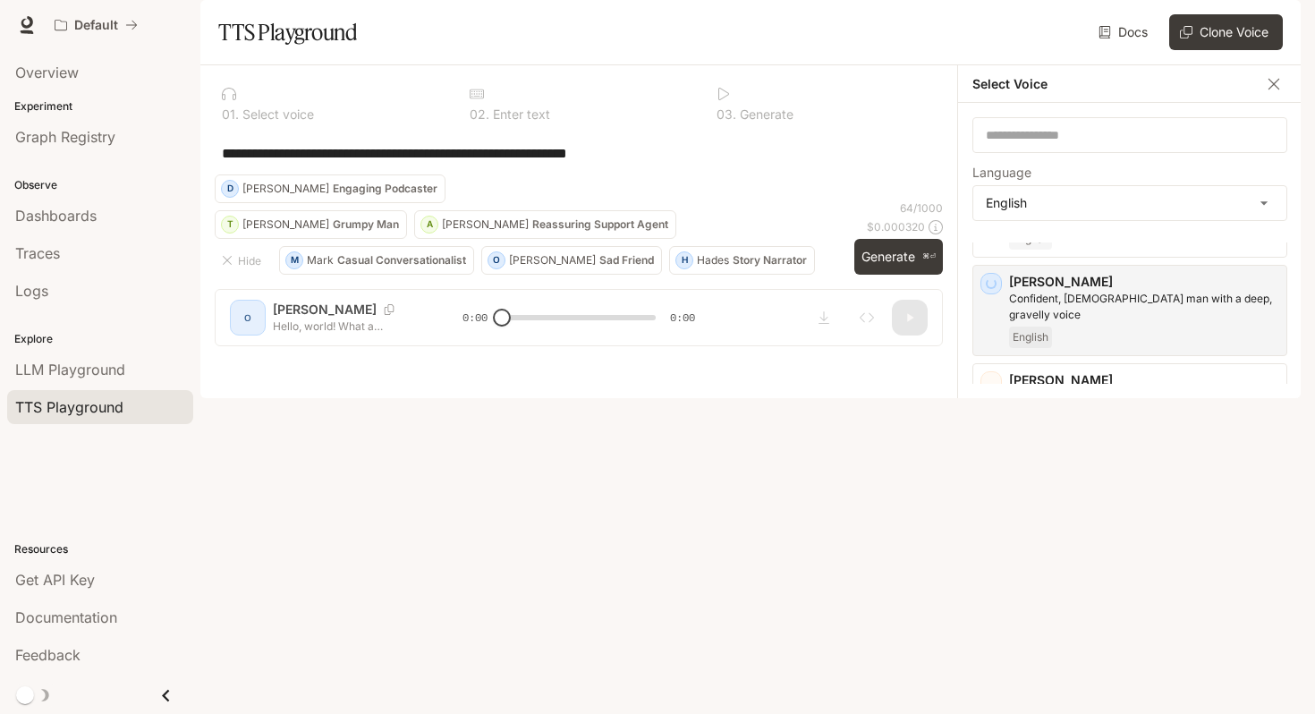
scroll to position [1049, 0]
click at [994, 481] on icon "button" at bounding box center [993, 477] width 8 height 11
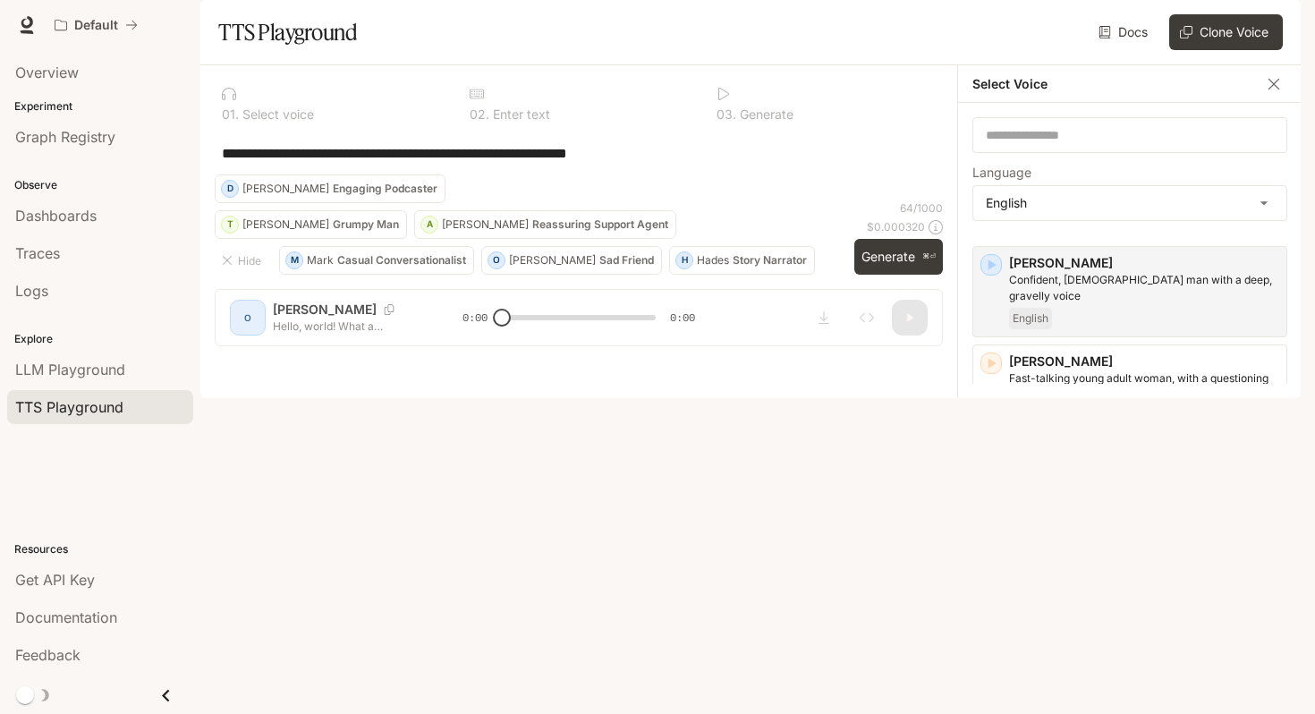
click at [995, 551] on icon "button" at bounding box center [991, 560] width 18 height 18
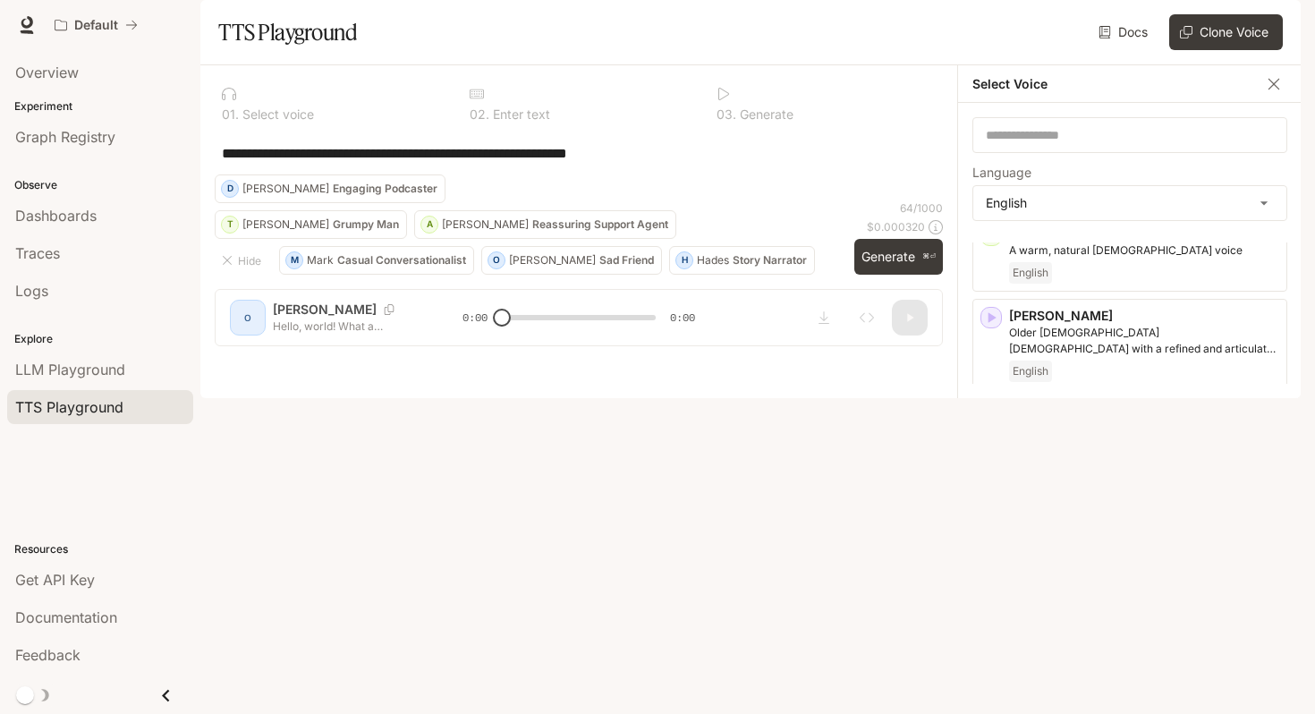
scroll to position [0, 0]
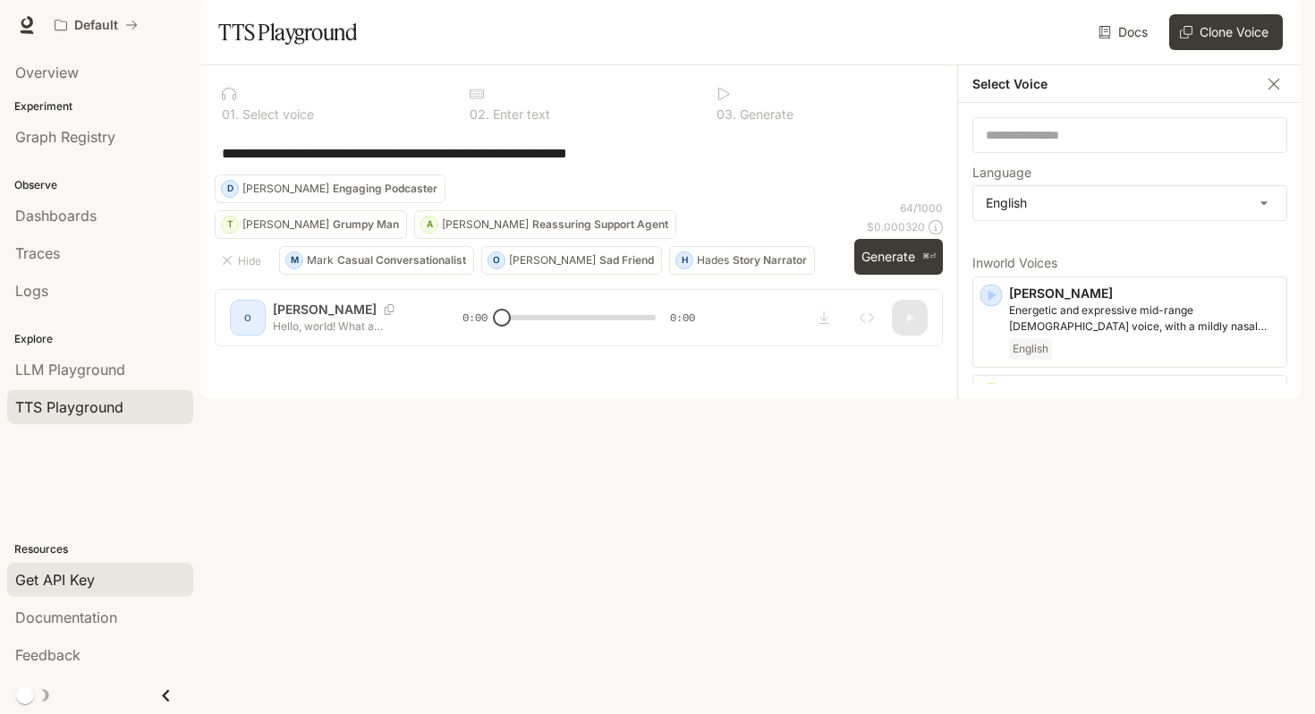
click at [89, 569] on span "Get API Key" at bounding box center [55, 579] width 80 height 21
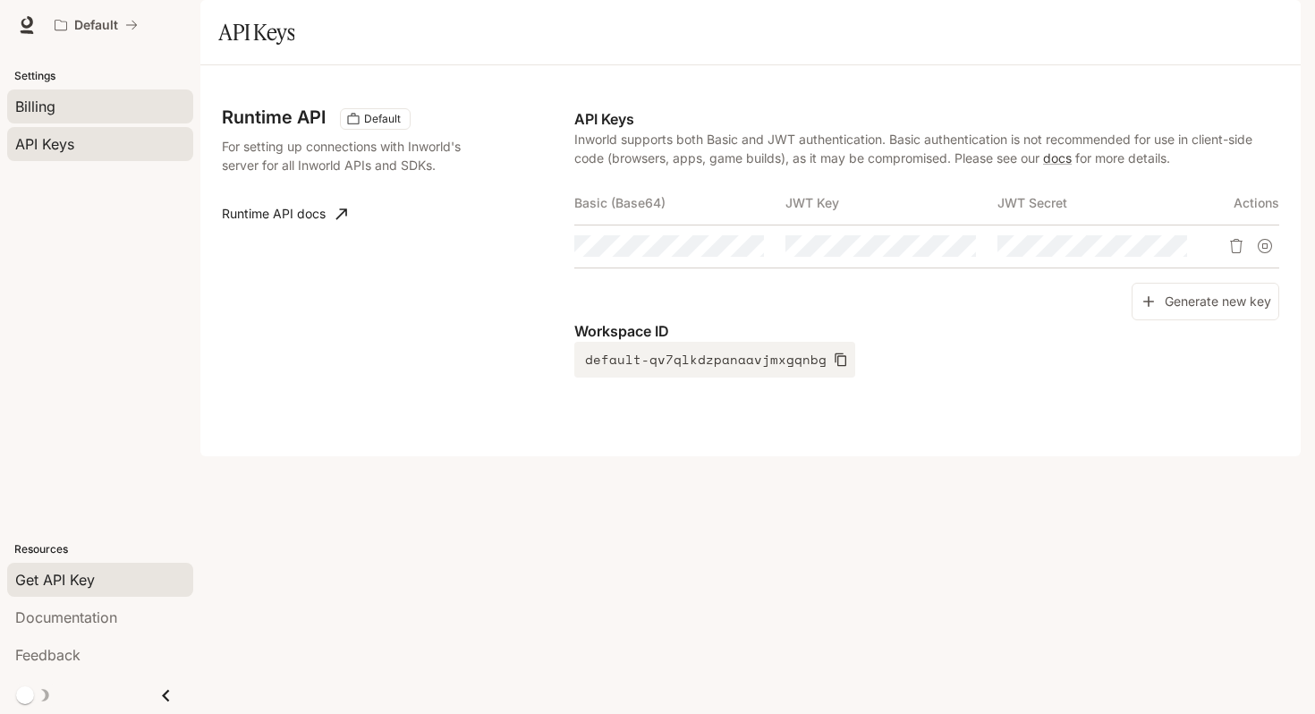
click at [83, 110] on div "Billing" at bounding box center [100, 106] width 170 height 21
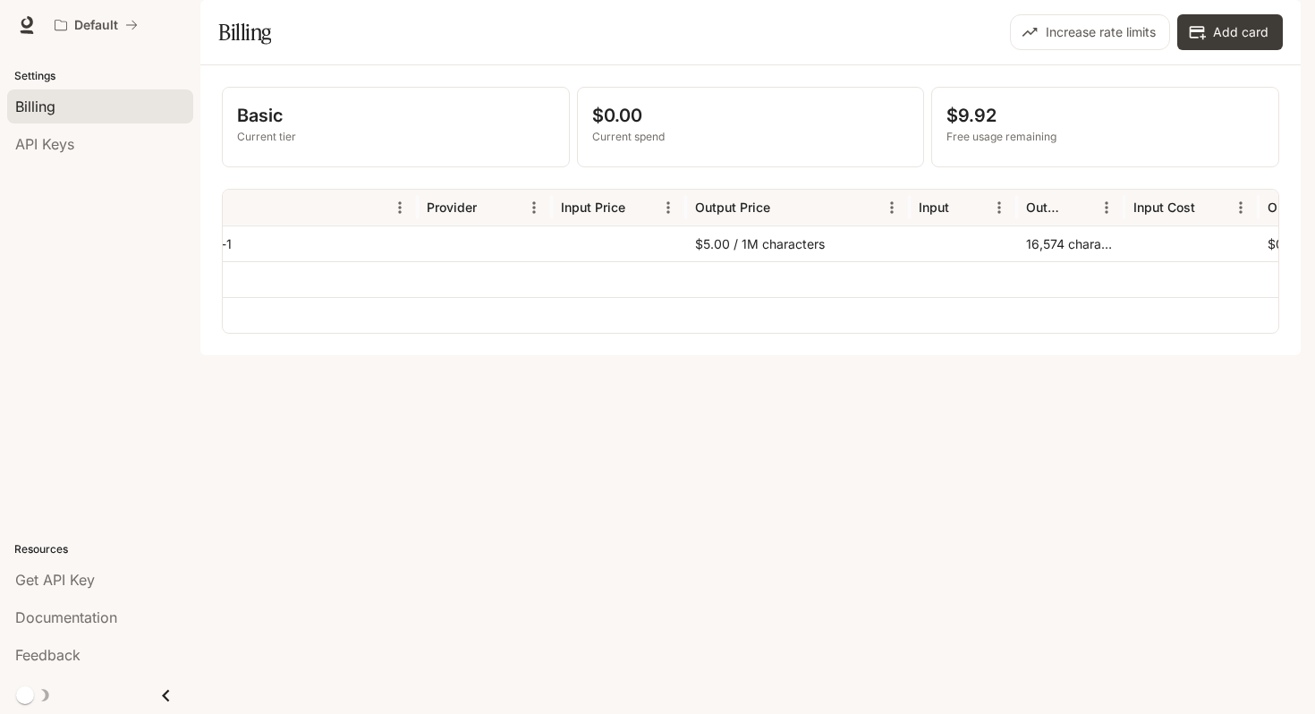
scroll to position [0, 408]
